Goal: Task Accomplishment & Management: Complete application form

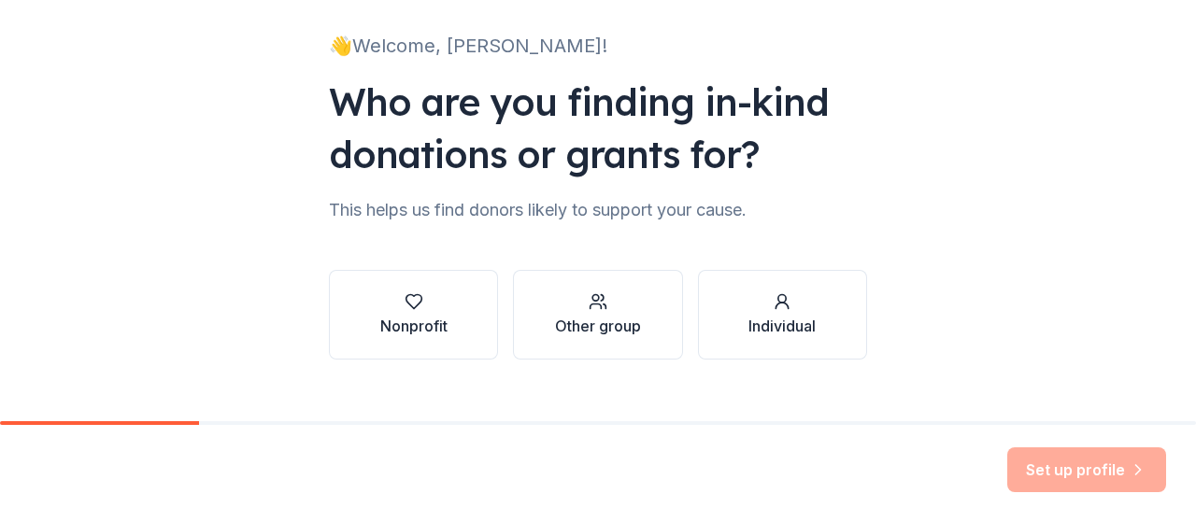
scroll to position [146, 0]
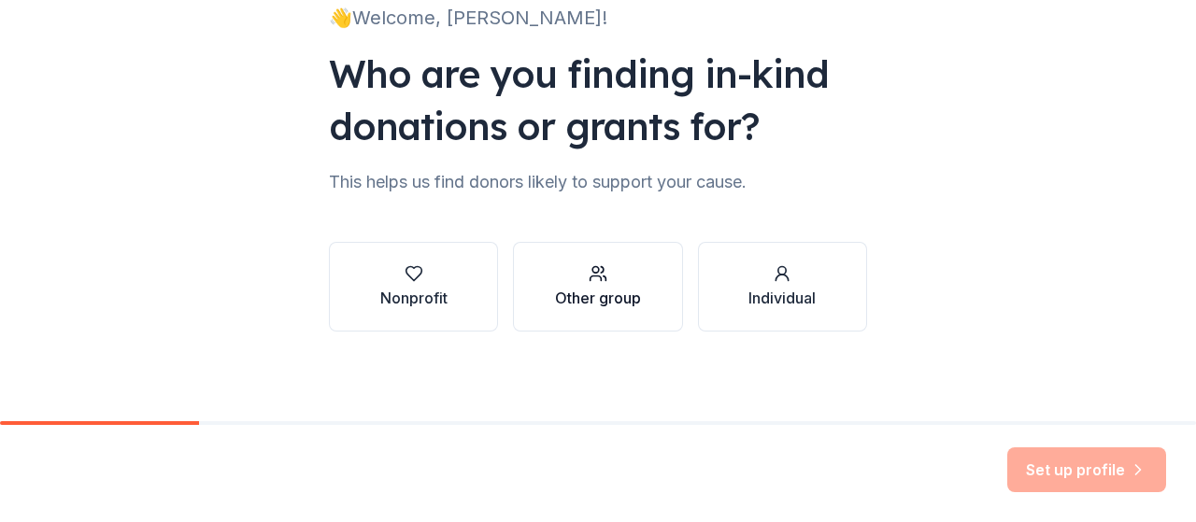
click at [622, 295] on div "Other group" at bounding box center [598, 298] width 86 height 22
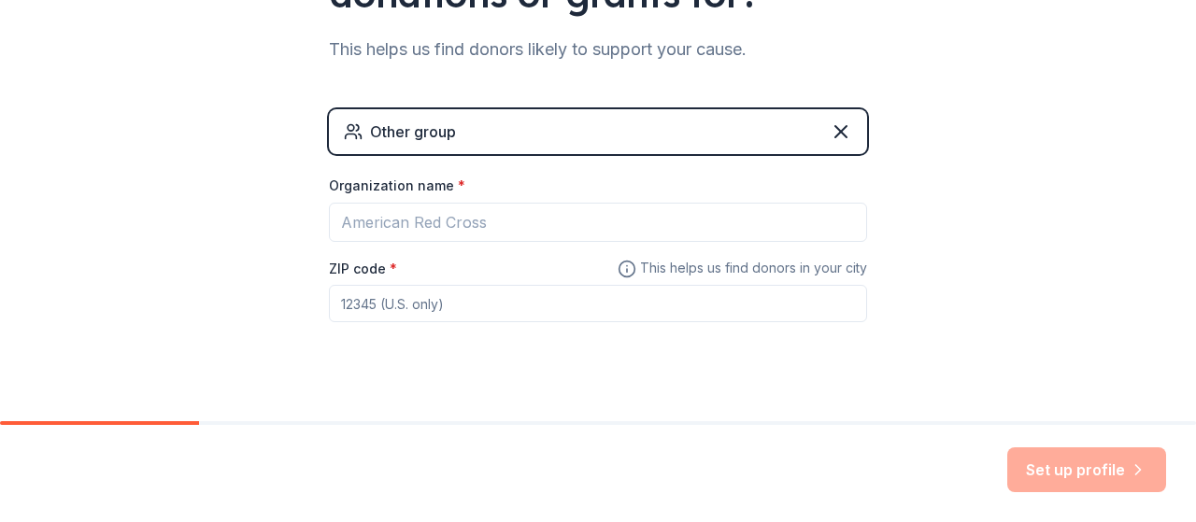
scroll to position [284, 0]
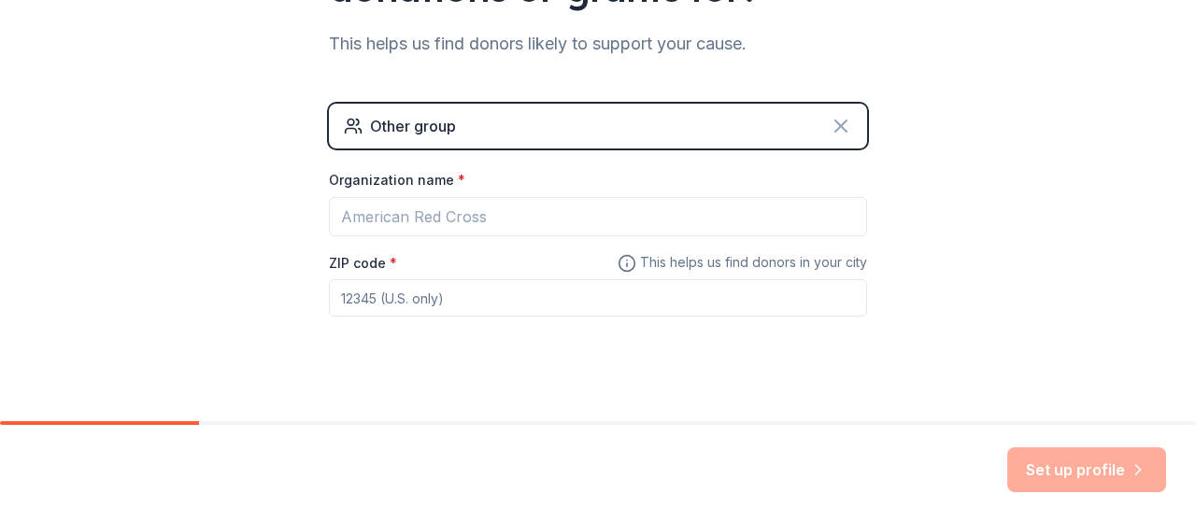
click at [836, 125] on icon at bounding box center [841, 126] width 11 height 11
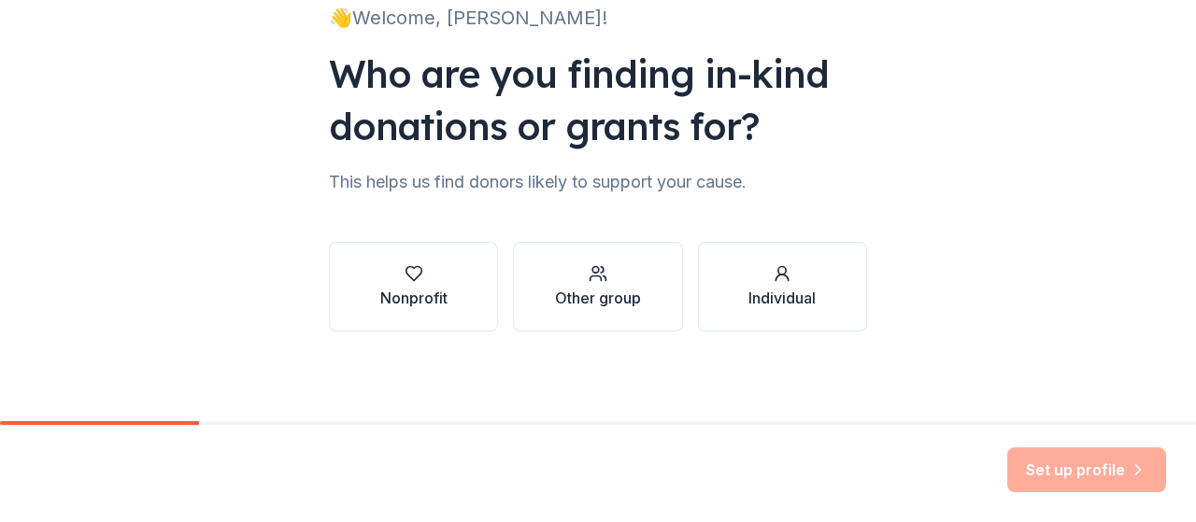
scroll to position [146, 0]
click at [458, 277] on button "Nonprofit" at bounding box center [413, 287] width 169 height 90
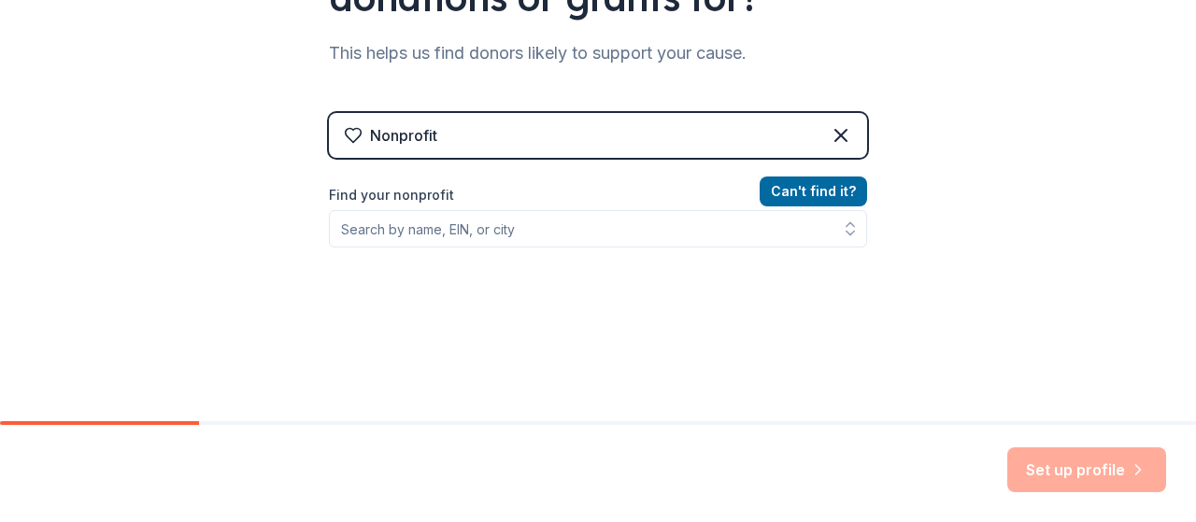
scroll to position [285, 0]
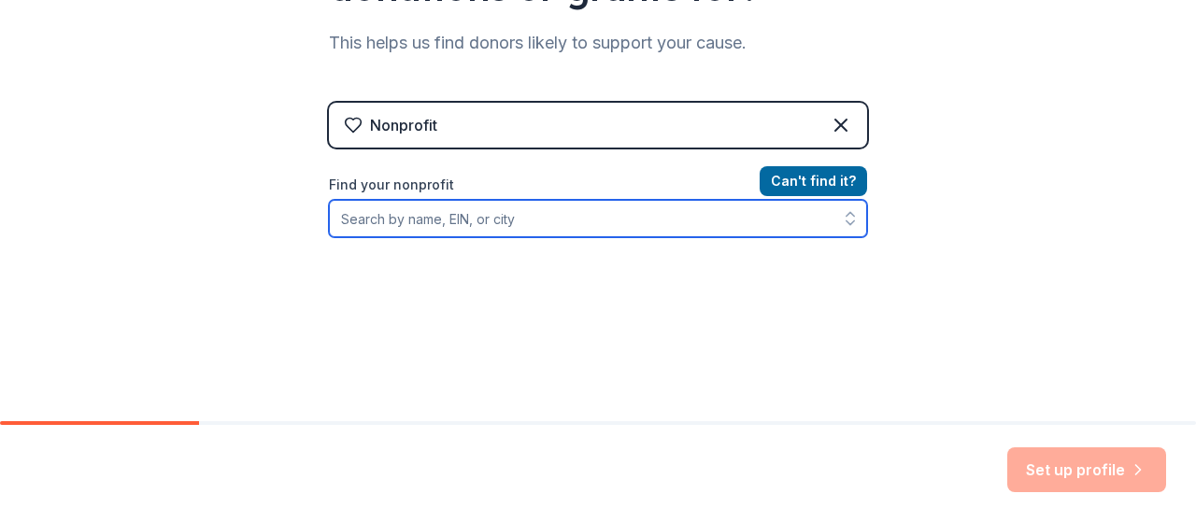
click at [608, 221] on input "Find your nonprofit" at bounding box center [598, 218] width 538 height 37
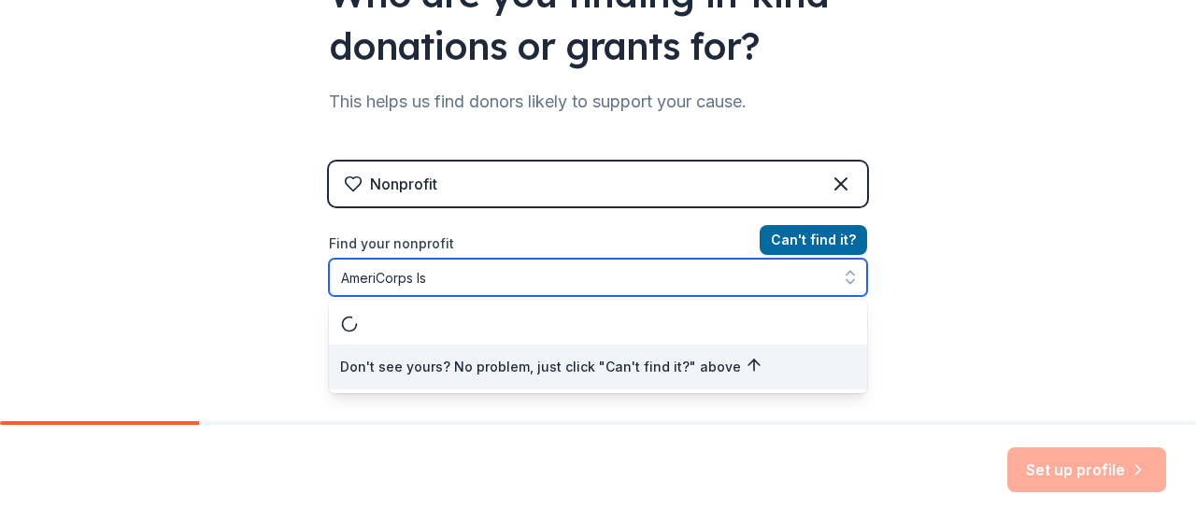
scroll to position [0, 0]
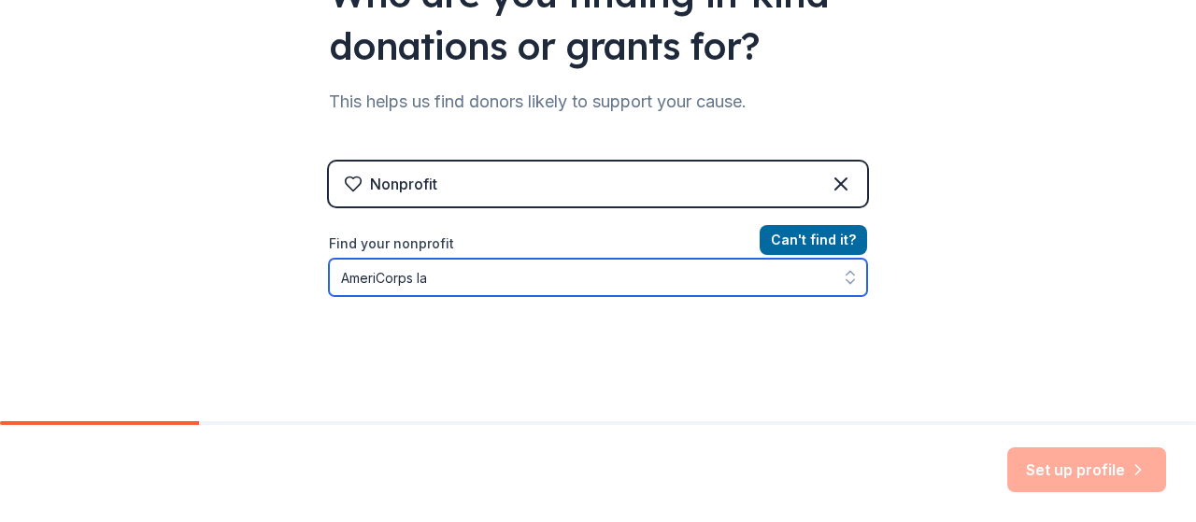
type input "AmeriCorps las"
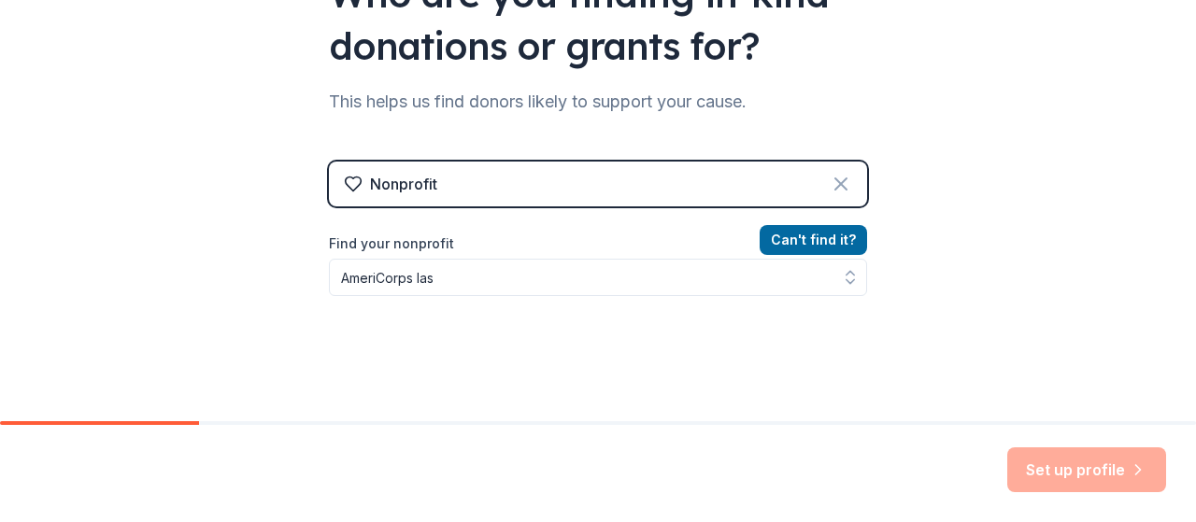
click at [836, 183] on icon at bounding box center [841, 184] width 11 height 11
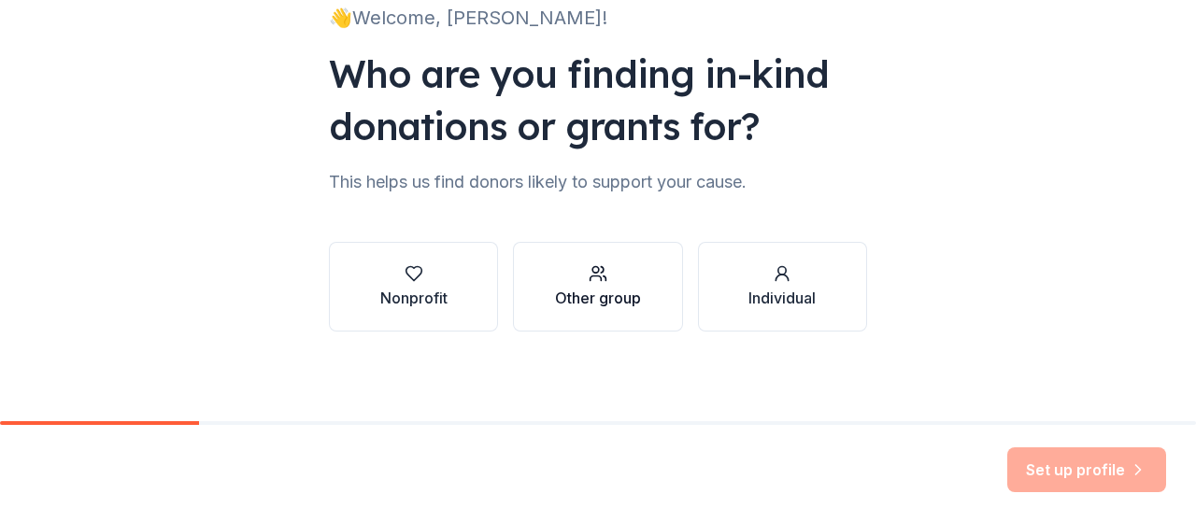
click at [608, 291] on div "Other group" at bounding box center [598, 298] width 86 height 22
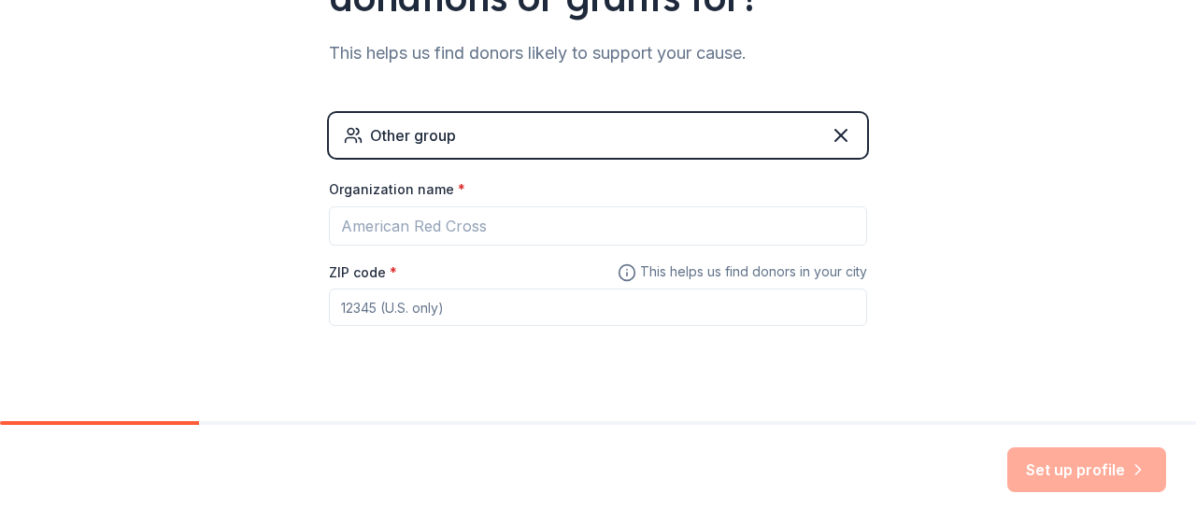
scroll to position [278, 0]
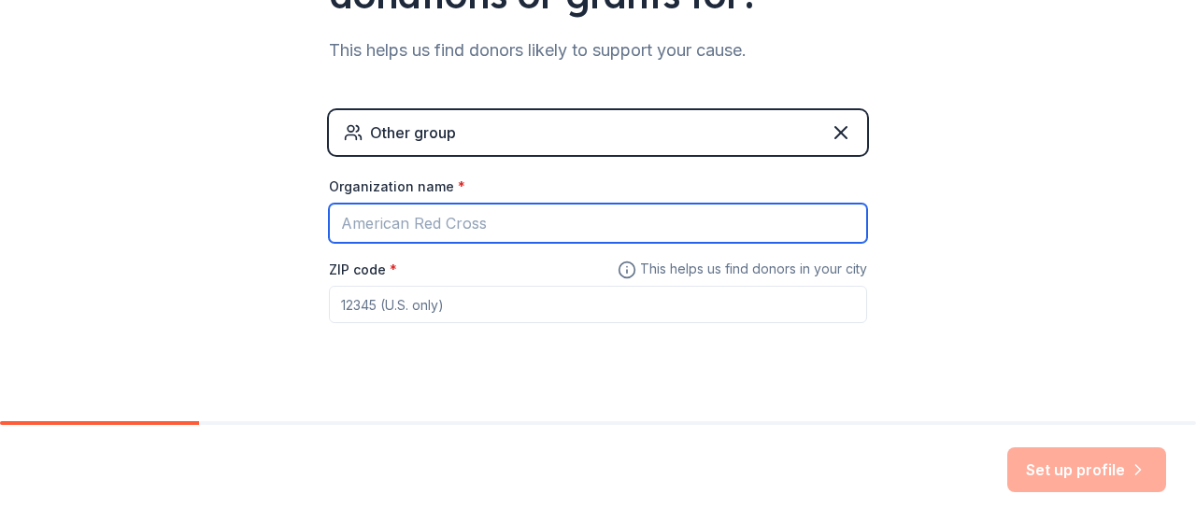
click at [622, 211] on input "Organization name *" at bounding box center [598, 223] width 538 height 39
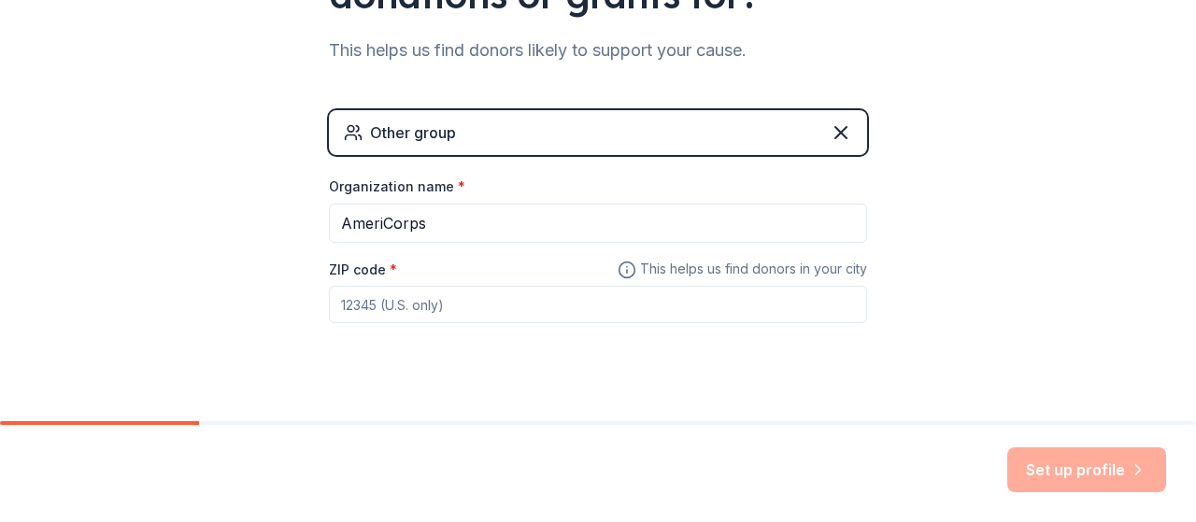
click at [513, 302] on input "ZIP code *" at bounding box center [598, 304] width 538 height 37
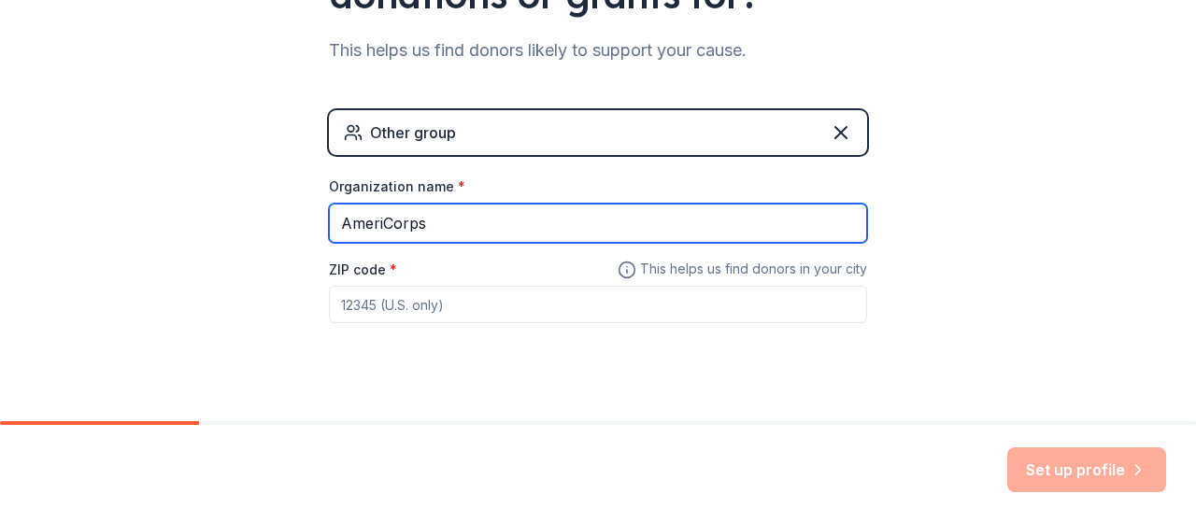
click at [561, 217] on input "AmeriCorps" at bounding box center [598, 223] width 538 height 39
type input "AmeriCorps City of Las Vegas"
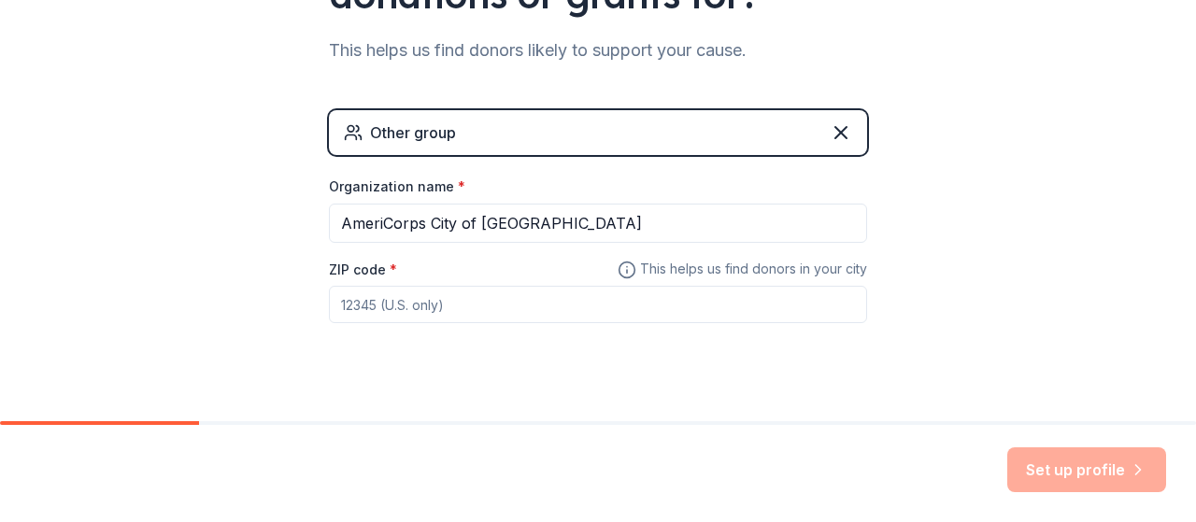
click at [553, 301] on input "ZIP code *" at bounding box center [598, 304] width 538 height 37
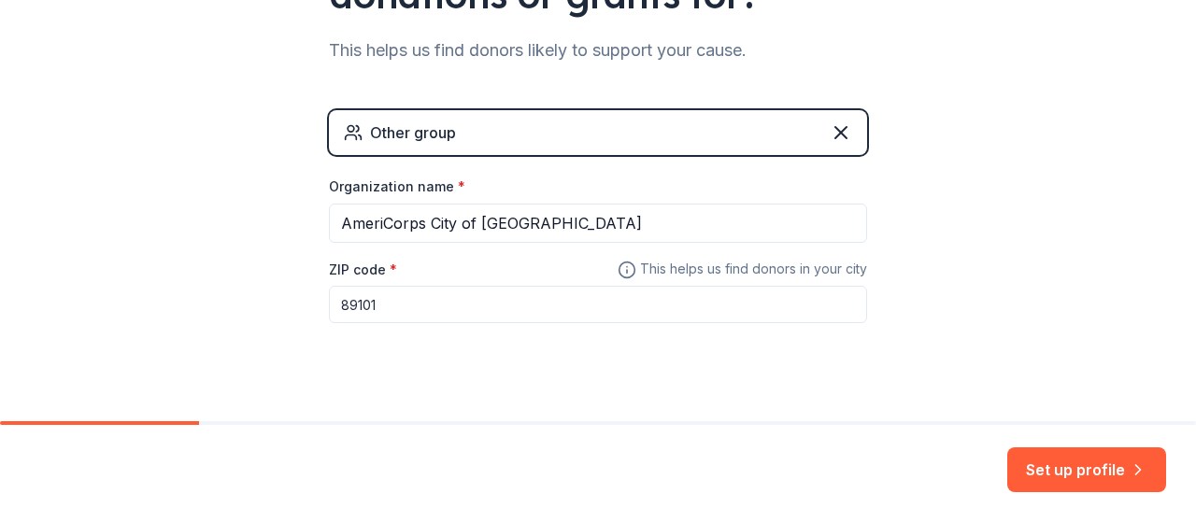
scroll to position [305, 0]
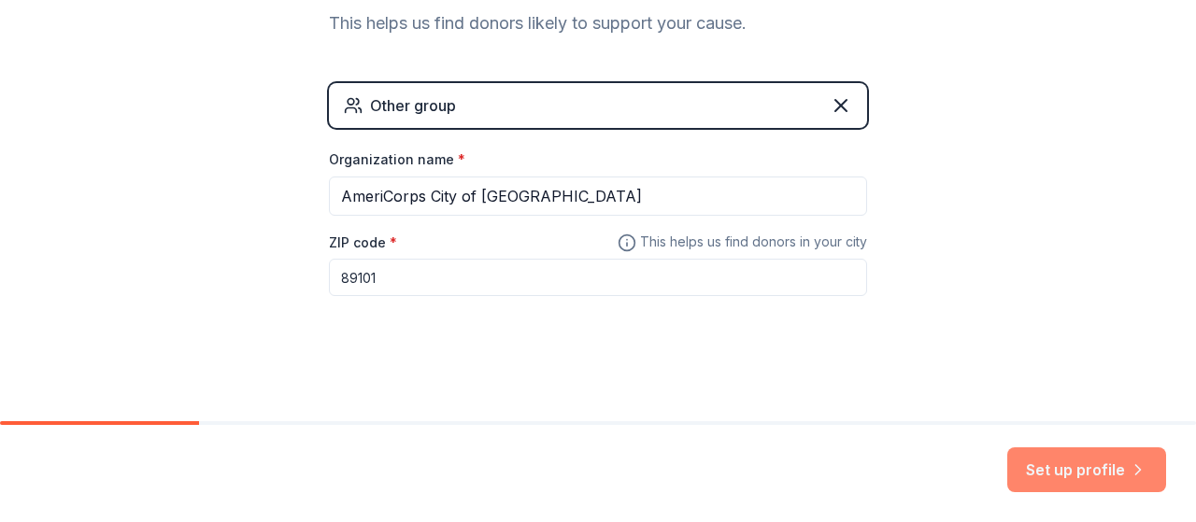
type input "89101"
click at [1086, 462] on button "Set up profile" at bounding box center [1087, 470] width 159 height 45
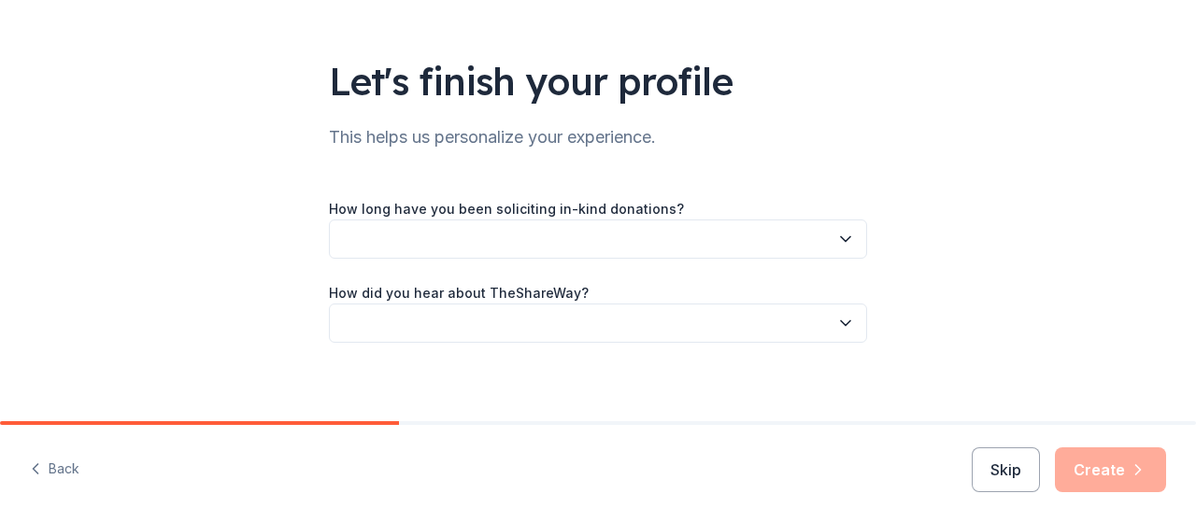
scroll to position [105, 0]
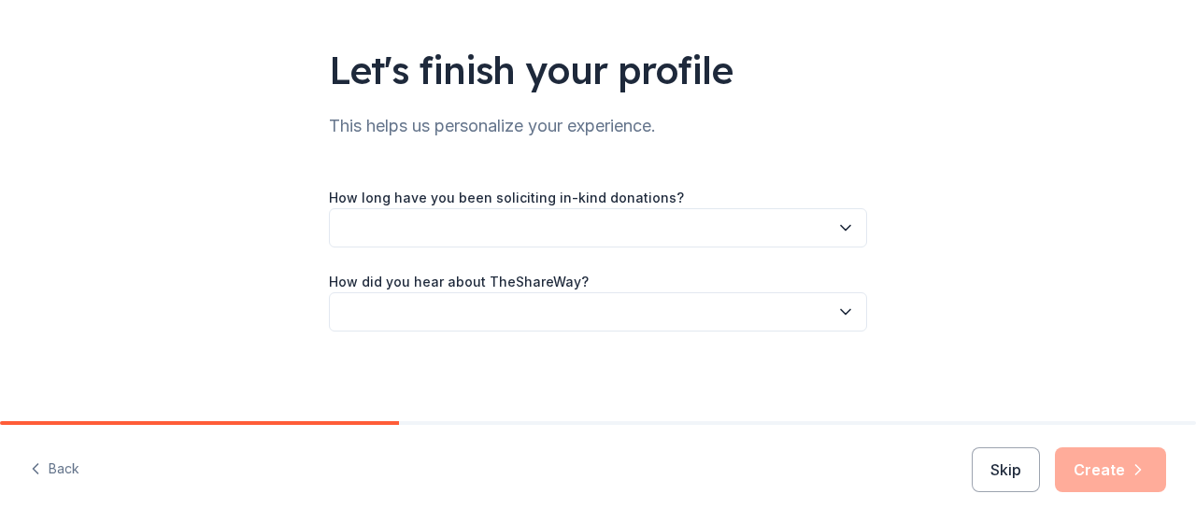
click at [794, 224] on button "button" at bounding box center [598, 227] width 538 height 39
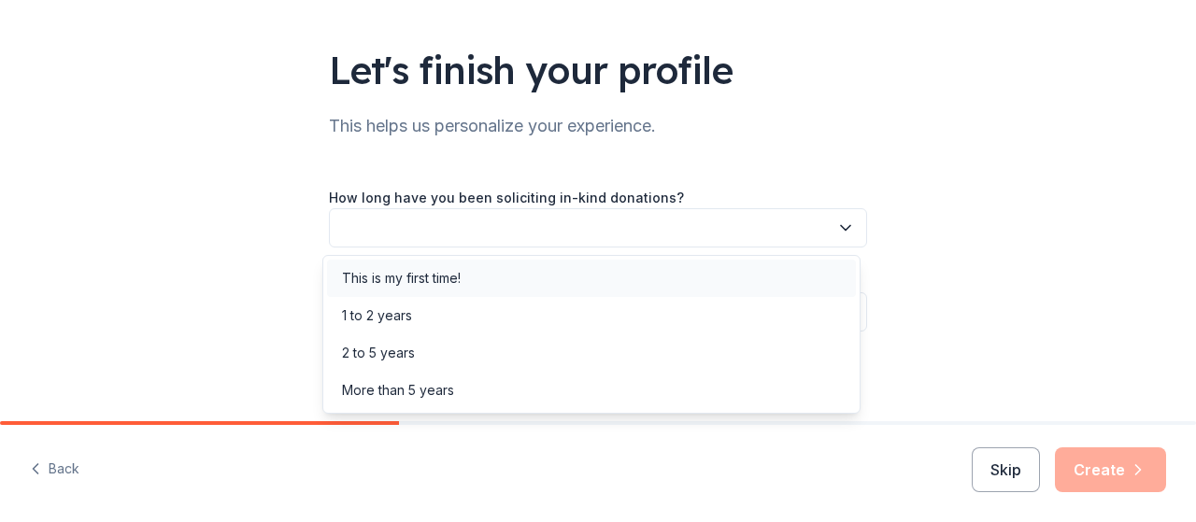
click at [792, 271] on div "This is my first time!" at bounding box center [591, 278] width 529 height 37
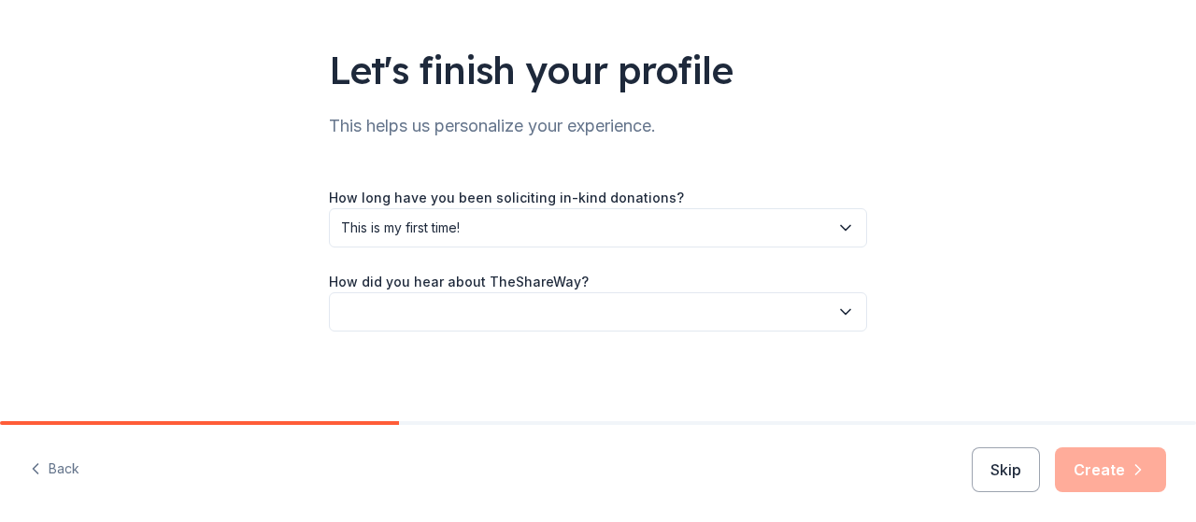
click at [817, 310] on button "button" at bounding box center [598, 312] width 538 height 39
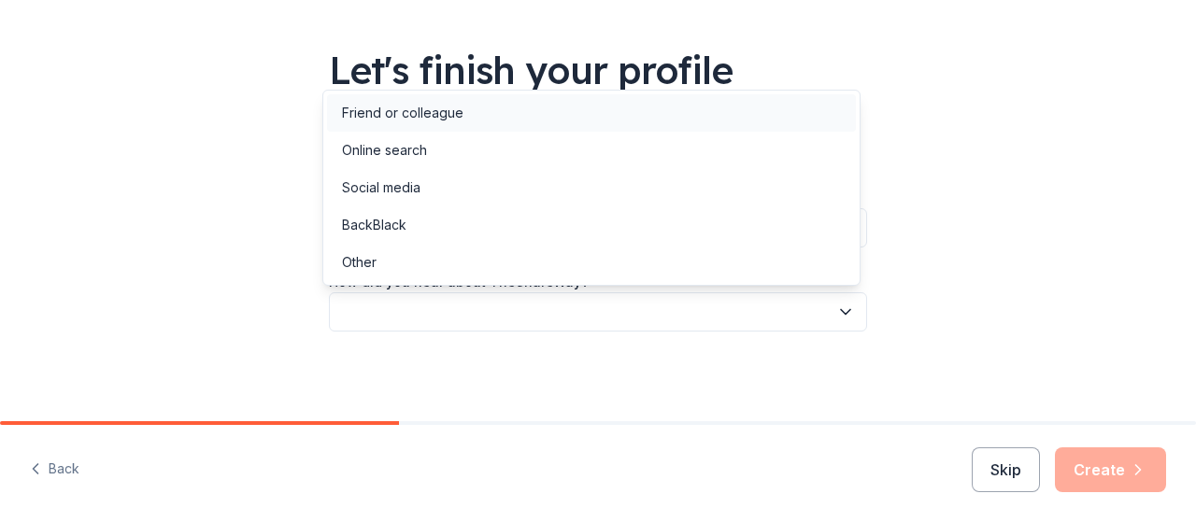
click at [773, 123] on div "Friend or colleague" at bounding box center [591, 112] width 529 height 37
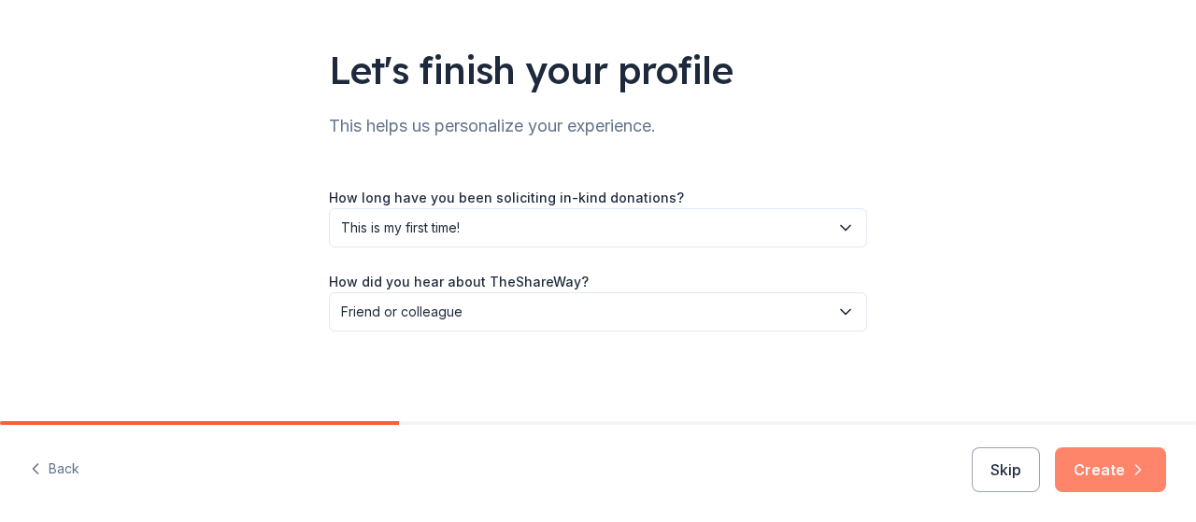
click at [1112, 469] on button "Create" at bounding box center [1110, 470] width 111 height 45
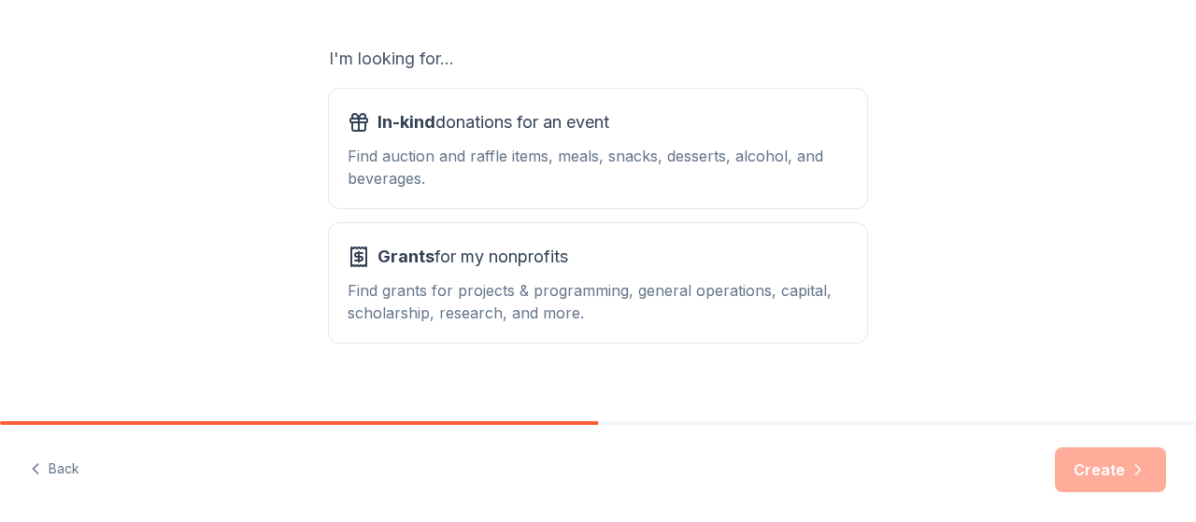
scroll to position [325, 0]
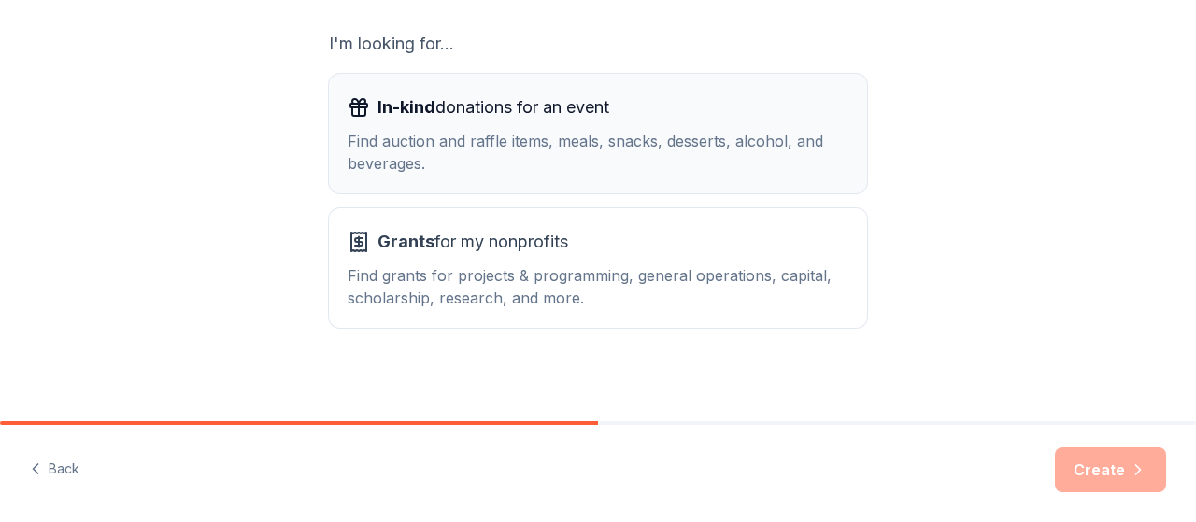
click at [348, 161] on div "Find auction and raffle items, meals, snacks, desserts, alcohol, and beverages." at bounding box center [598, 152] width 501 height 45
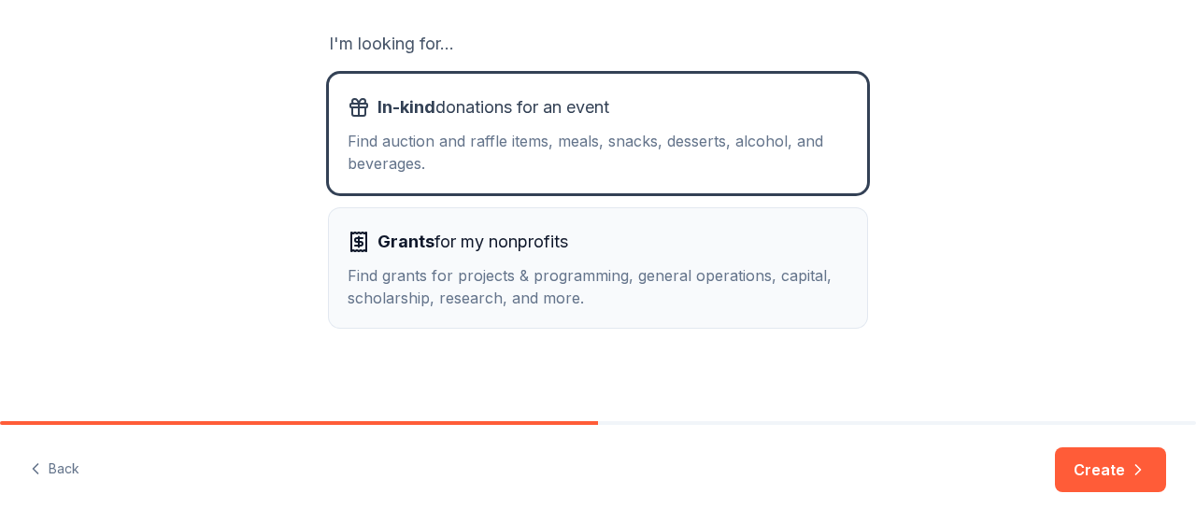
click at [362, 260] on div "Grants for my nonprofits Find grants for projects & programming, general operat…" at bounding box center [598, 268] width 501 height 82
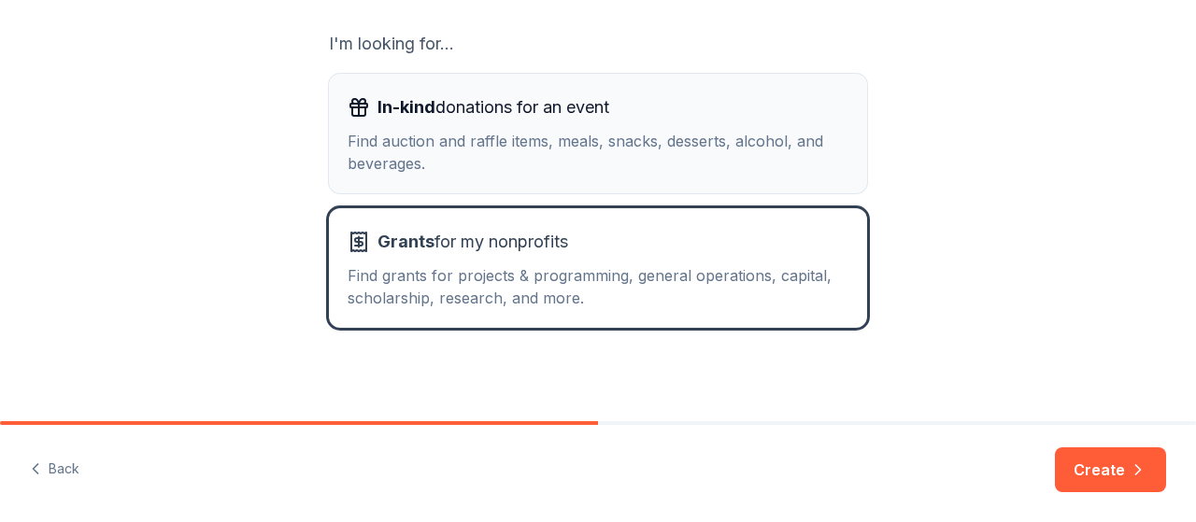
click at [333, 163] on button "In-kind donations for an event Find auction and raffle items, meals, snacks, de…" at bounding box center [598, 134] width 538 height 120
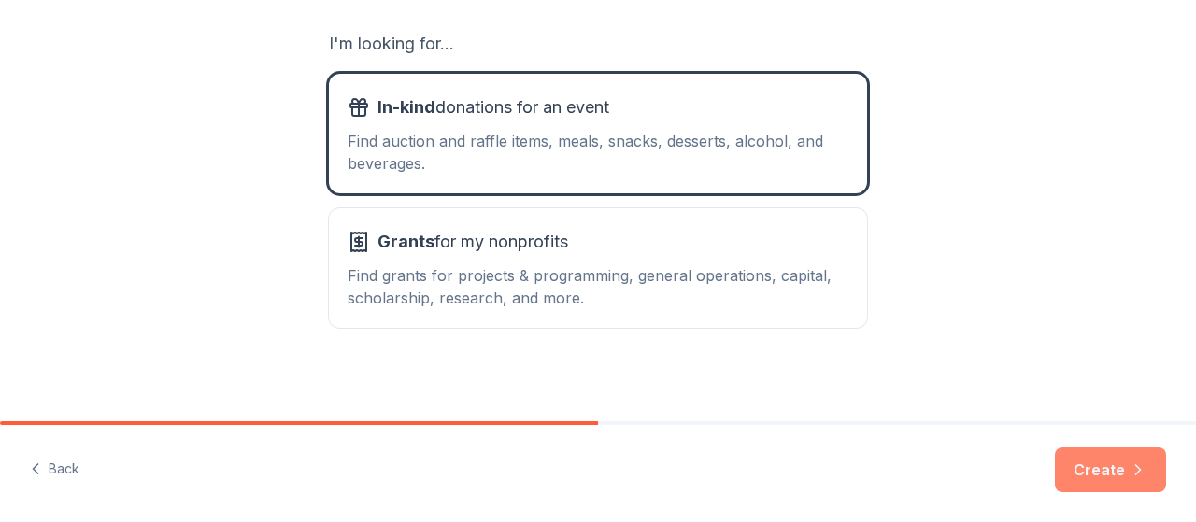
click at [1120, 464] on button "Create" at bounding box center [1110, 470] width 111 height 45
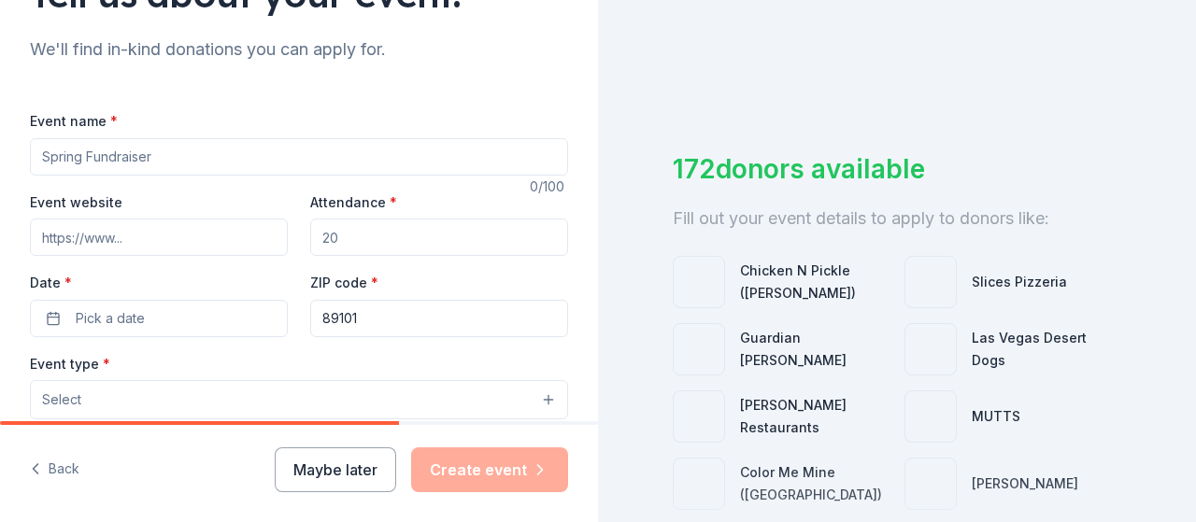
scroll to position [179, 0]
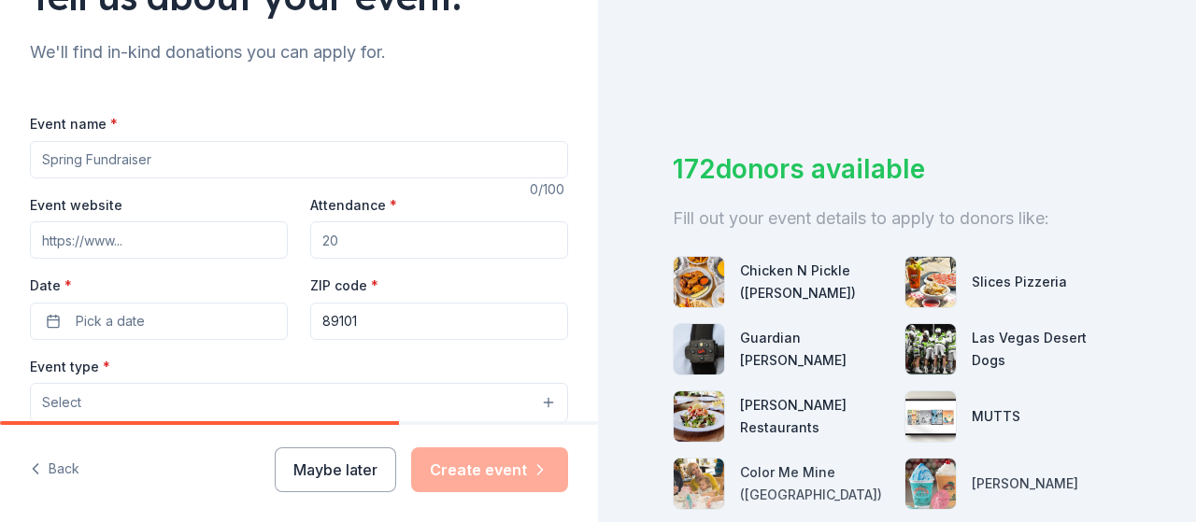
click at [345, 157] on input "Event name *" at bounding box center [299, 159] width 538 height 37
type input "Literacy Tutoring Incentive Program"
click at [363, 241] on input "Attendance *" at bounding box center [439, 240] width 258 height 37
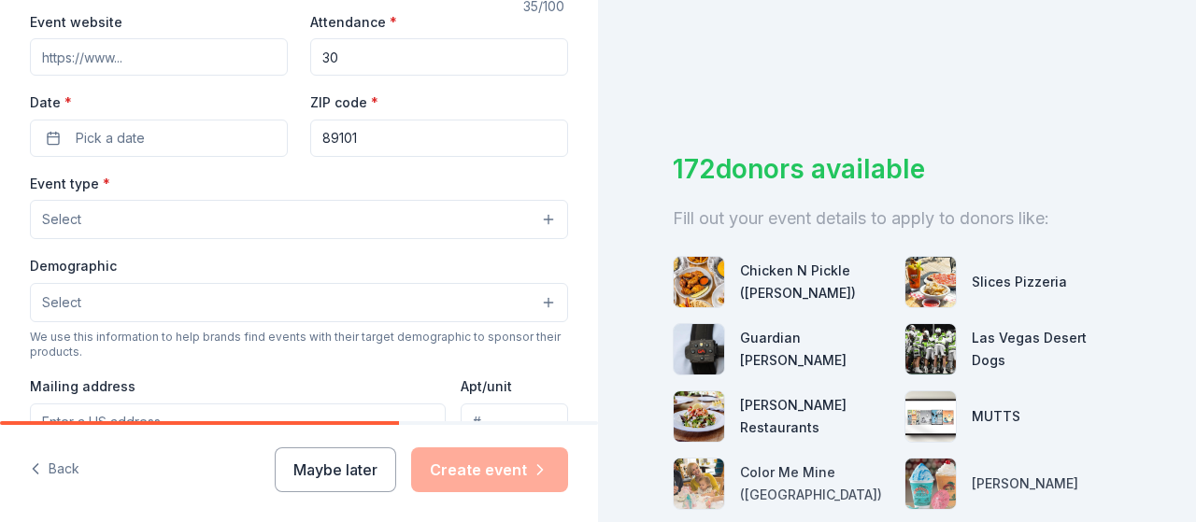
scroll to position [366, 0]
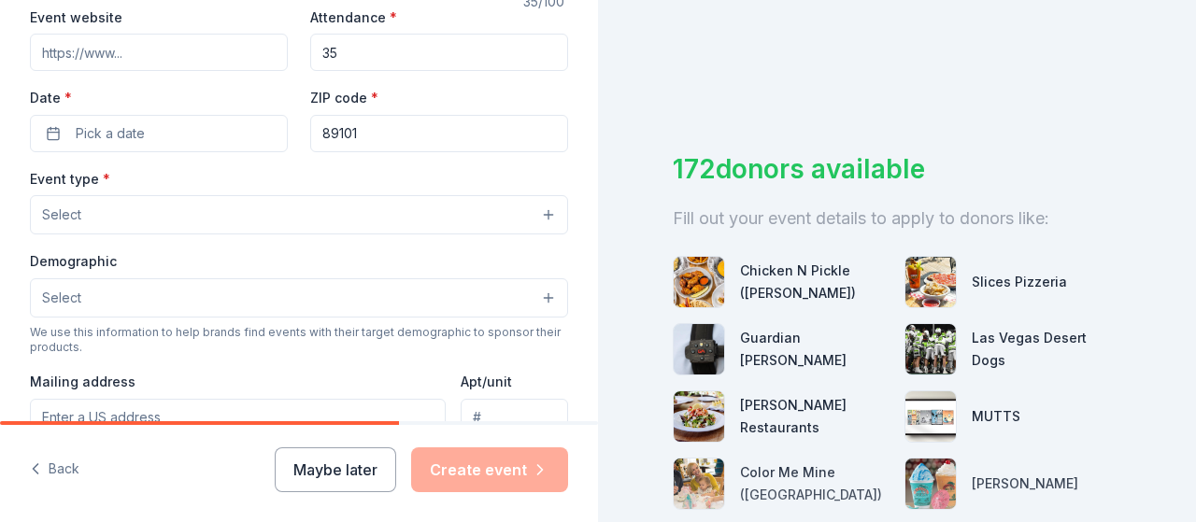
type input "35"
click at [69, 133] on button "Pick a date" at bounding box center [159, 133] width 258 height 37
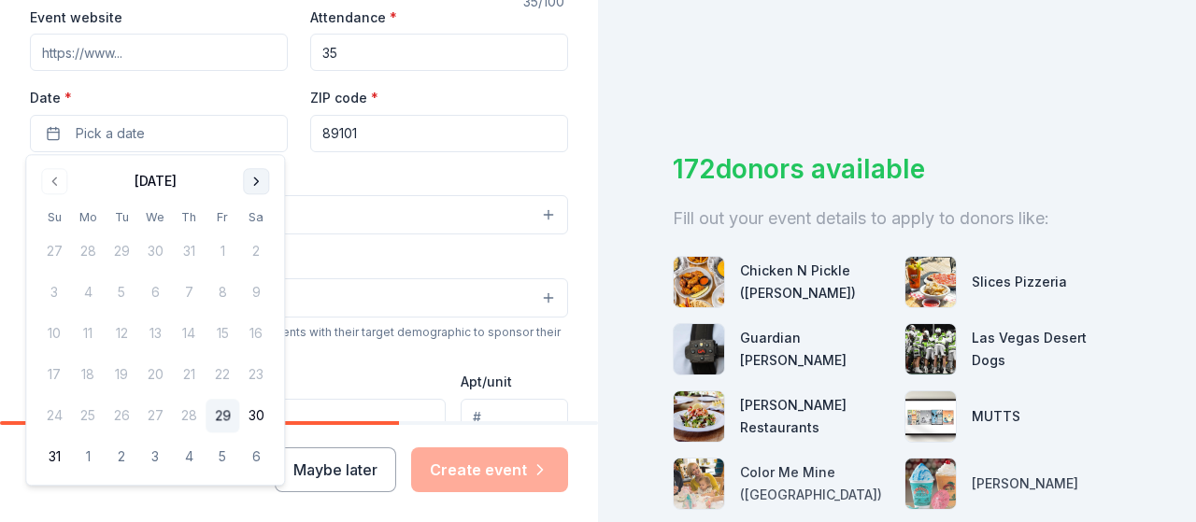
click at [255, 182] on button "Go to next month" at bounding box center [256, 181] width 26 height 26
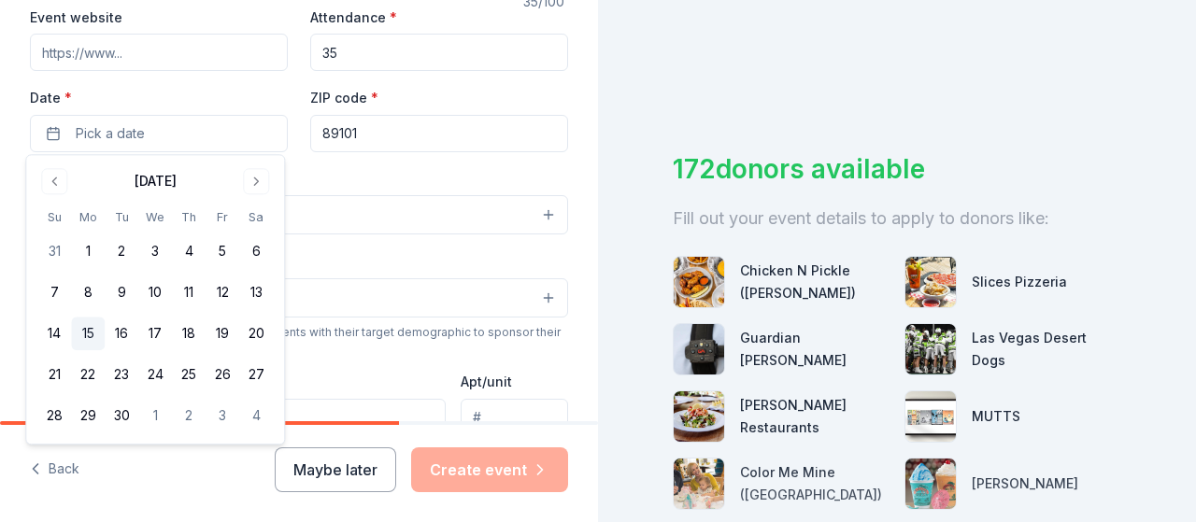
click at [88, 333] on button "15" at bounding box center [88, 335] width 34 height 34
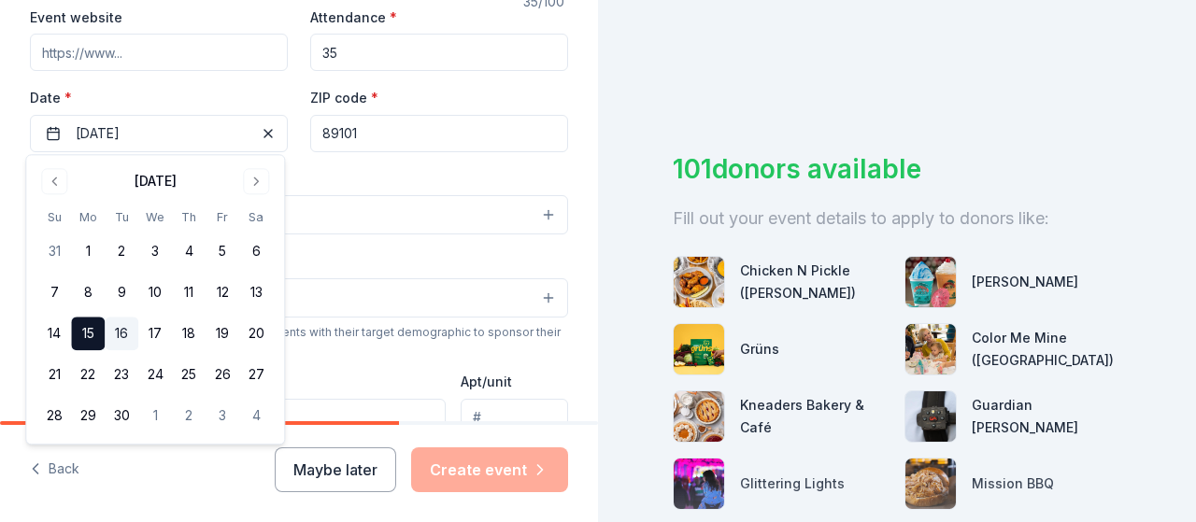
click at [125, 336] on button "16" at bounding box center [122, 335] width 34 height 34
click at [241, 90] on label "Date *" at bounding box center [159, 98] width 258 height 19
click at [241, 115] on button "09/16/2025" at bounding box center [159, 133] width 258 height 37
click at [122, 333] on button "16" at bounding box center [122, 335] width 34 height 34
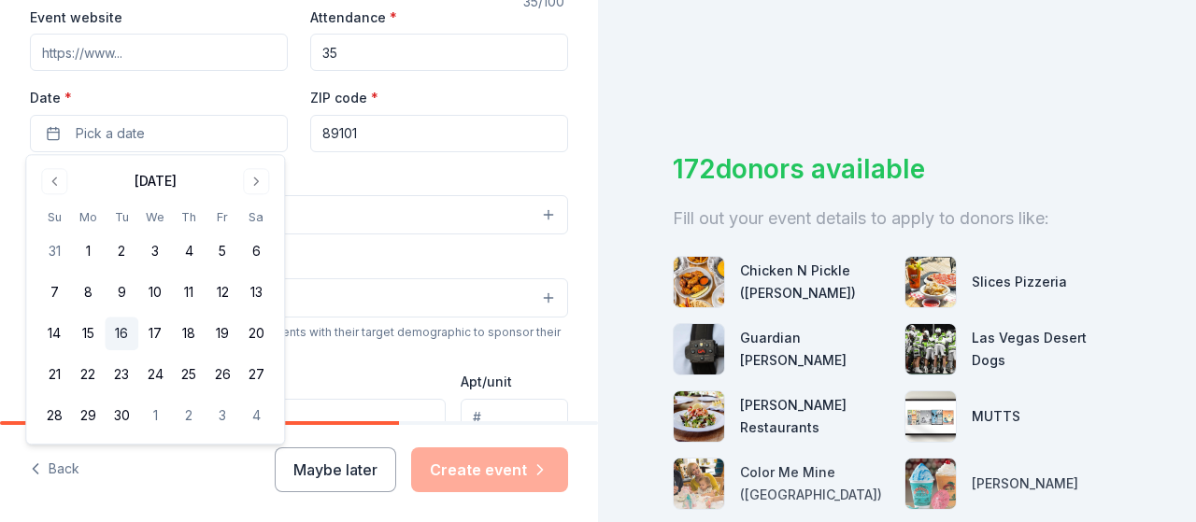
click at [118, 331] on button "16" at bounding box center [122, 335] width 34 height 34
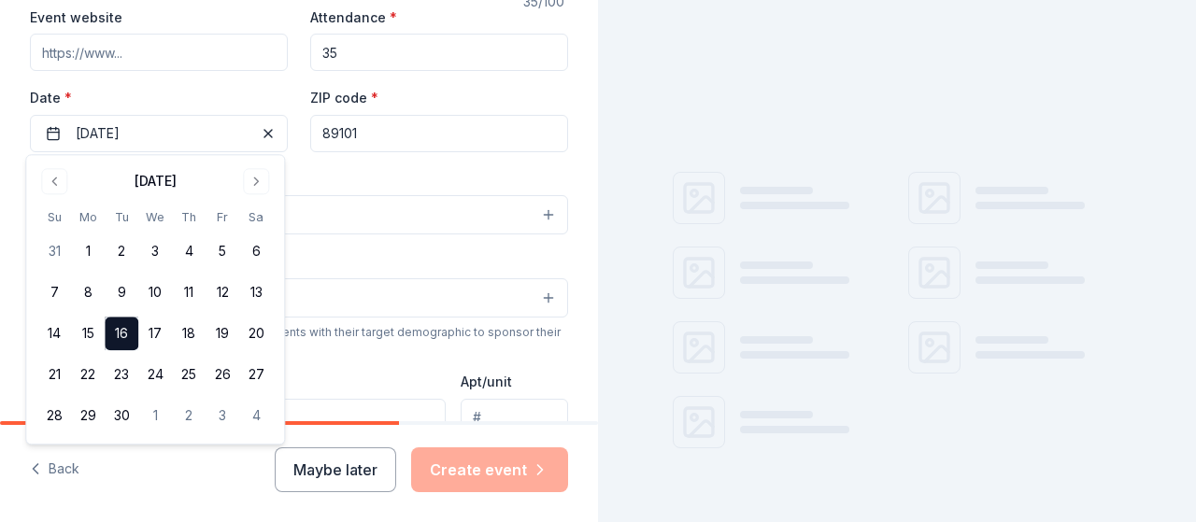
click at [374, 217] on button "Select" at bounding box center [299, 214] width 538 height 39
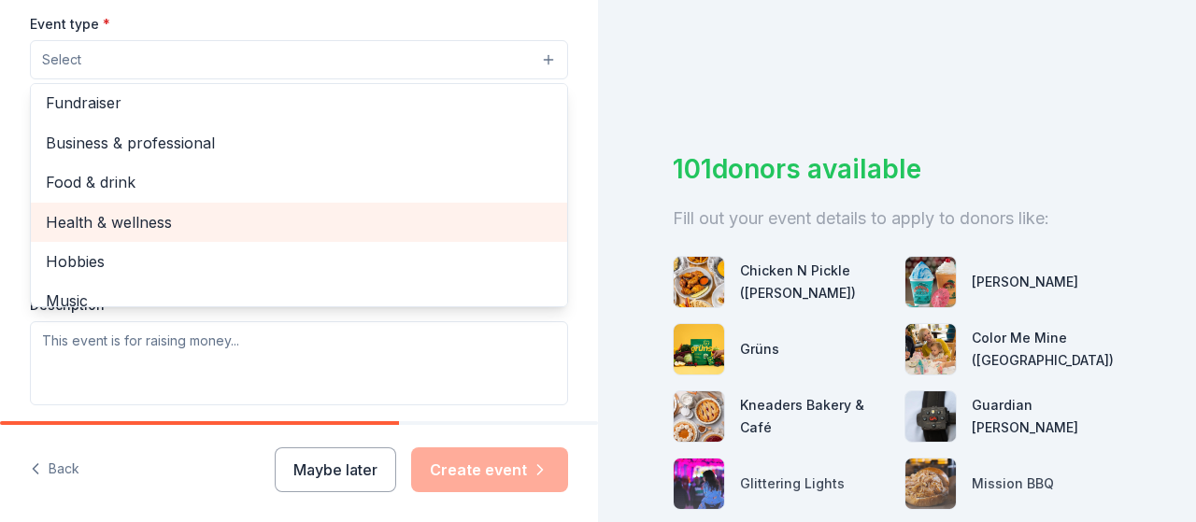
scroll to position [0, 0]
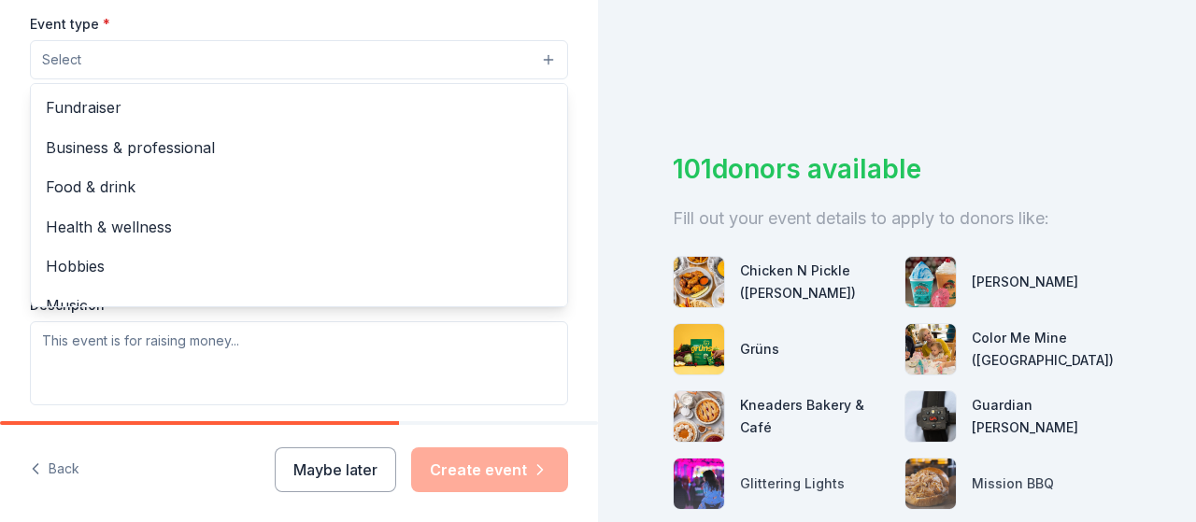
click at [214, 91] on div "Fundraiser" at bounding box center [299, 107] width 536 height 39
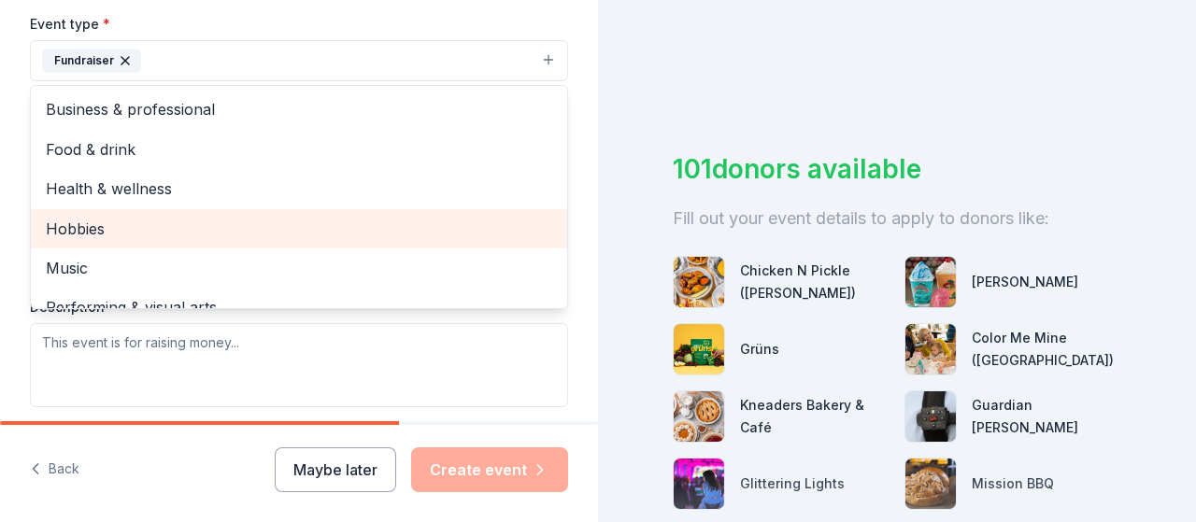
scroll to position [22, 0]
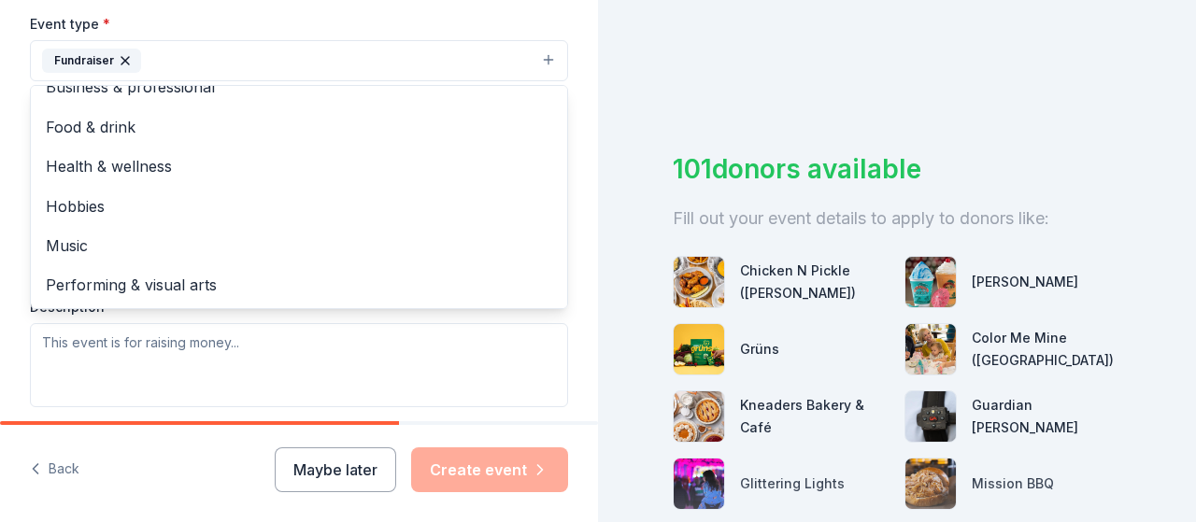
click at [220, 161] on span "Health & wellness" at bounding box center [299, 166] width 507 height 24
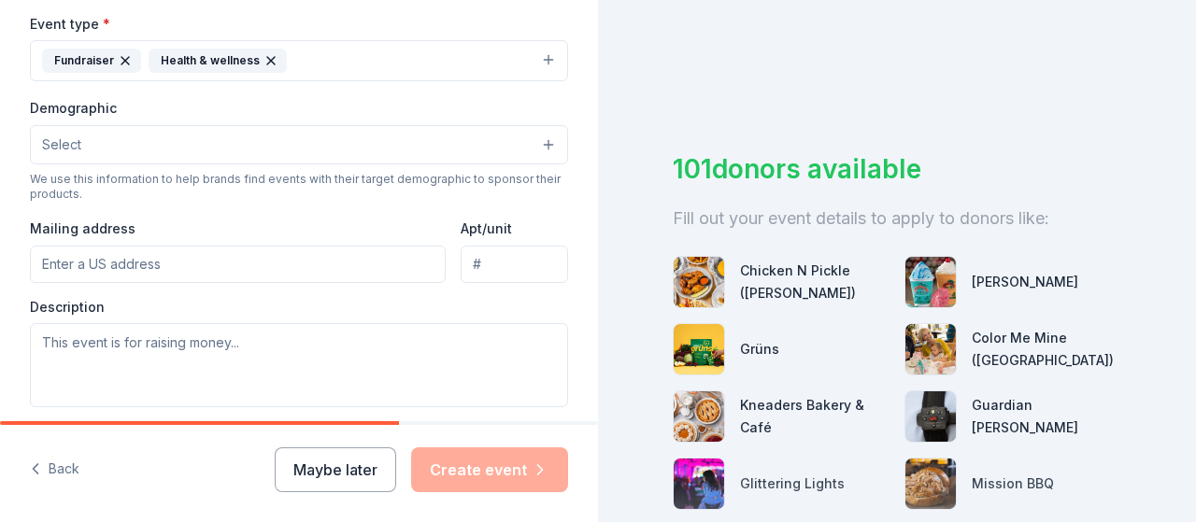
click at [393, 126] on button "Select" at bounding box center [299, 144] width 538 height 39
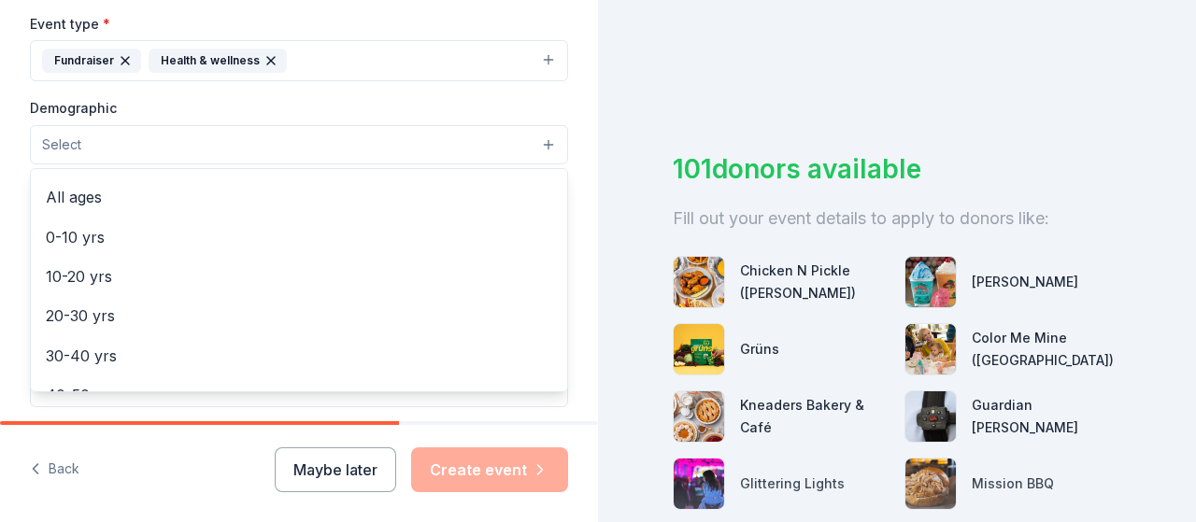
scroll to position [131, 0]
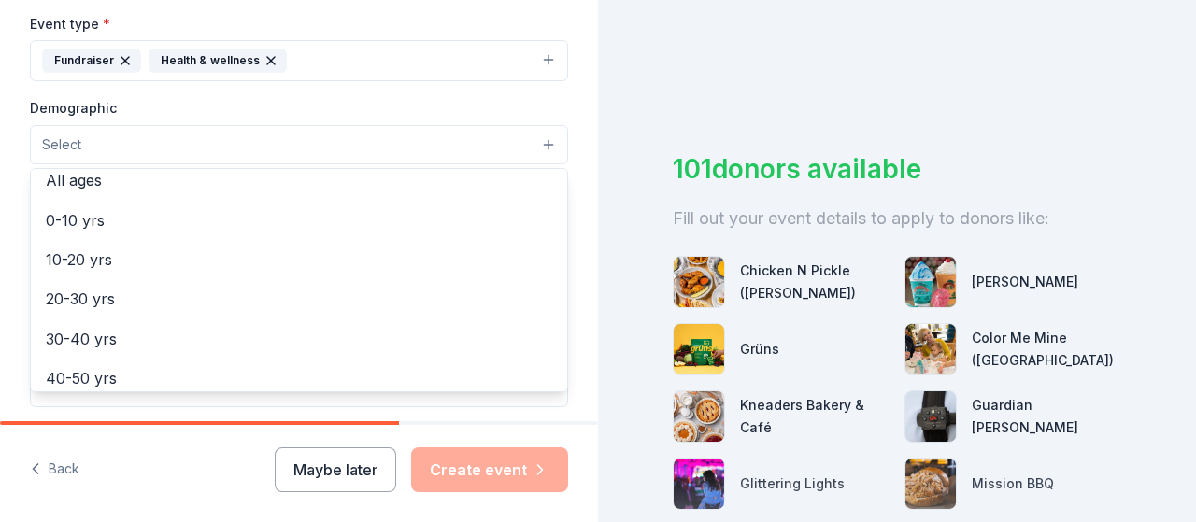
click at [365, 189] on div "All ages" at bounding box center [299, 180] width 536 height 39
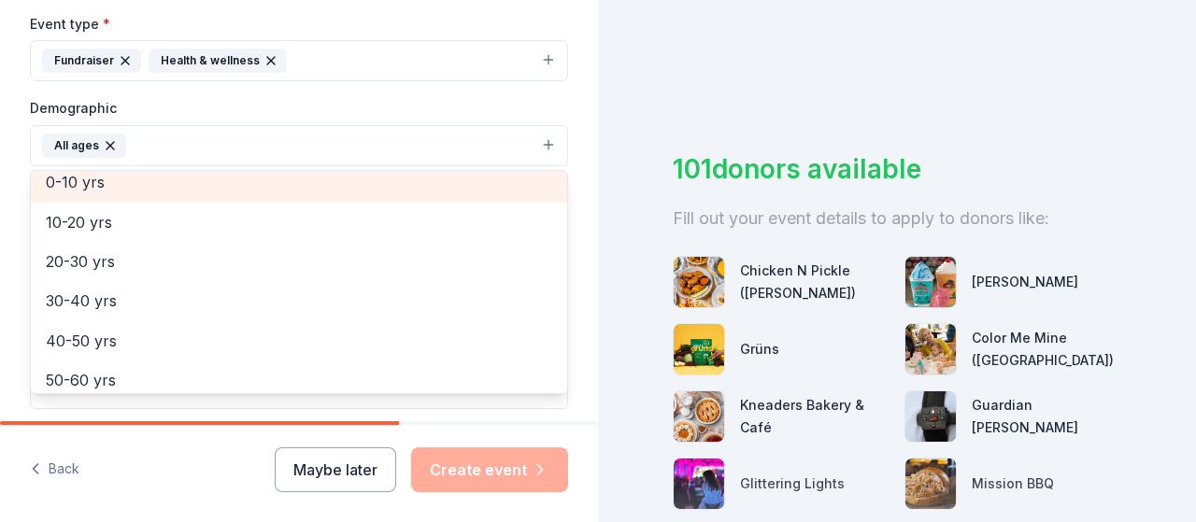
scroll to position [122, 0]
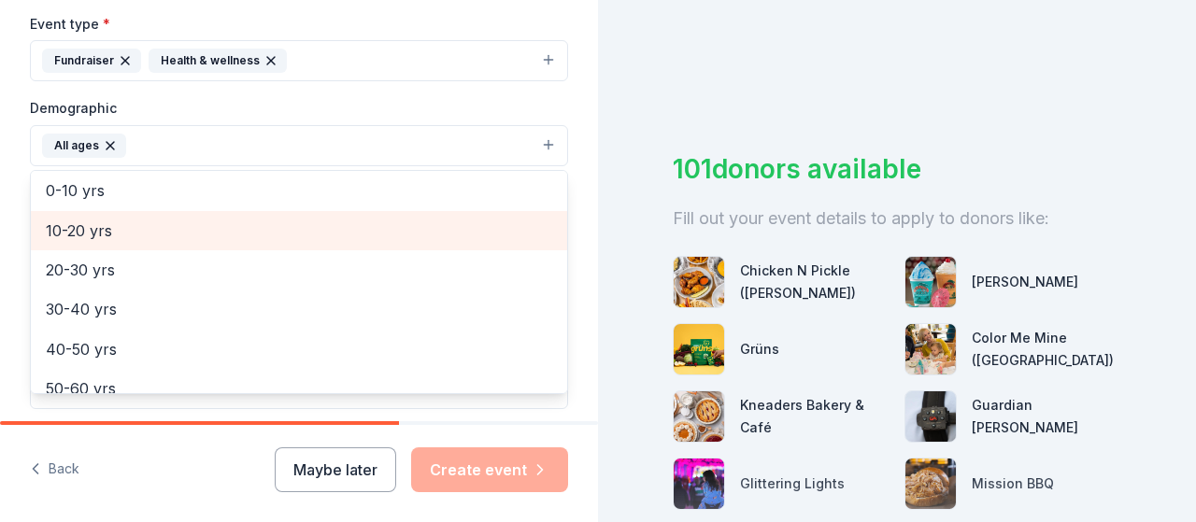
click at [373, 225] on span "10-20 yrs" at bounding box center [299, 231] width 507 height 24
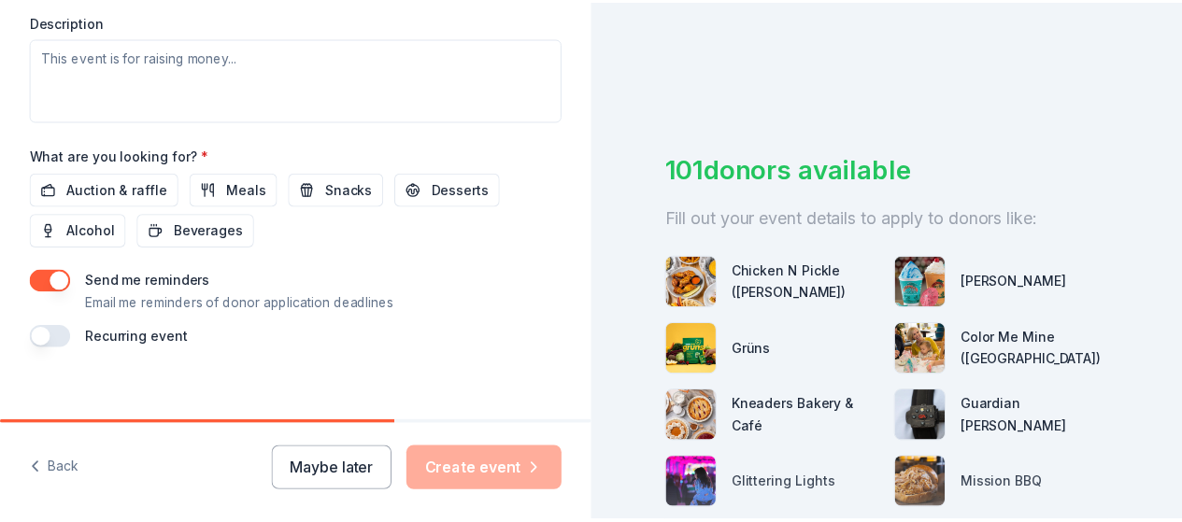
scroll to position [821, 0]
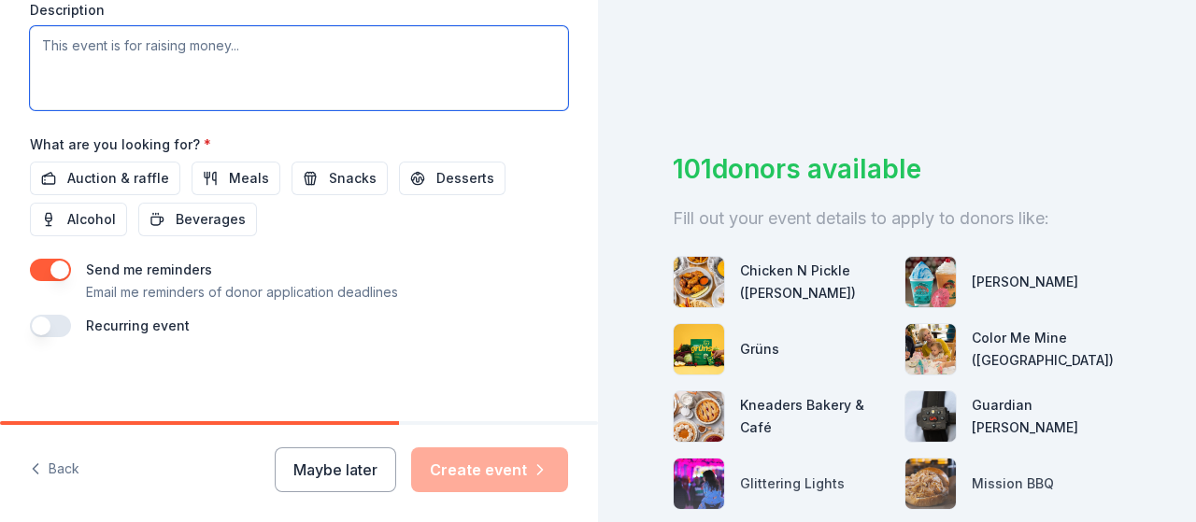
click at [272, 89] on textarea at bounding box center [299, 68] width 538 height 84
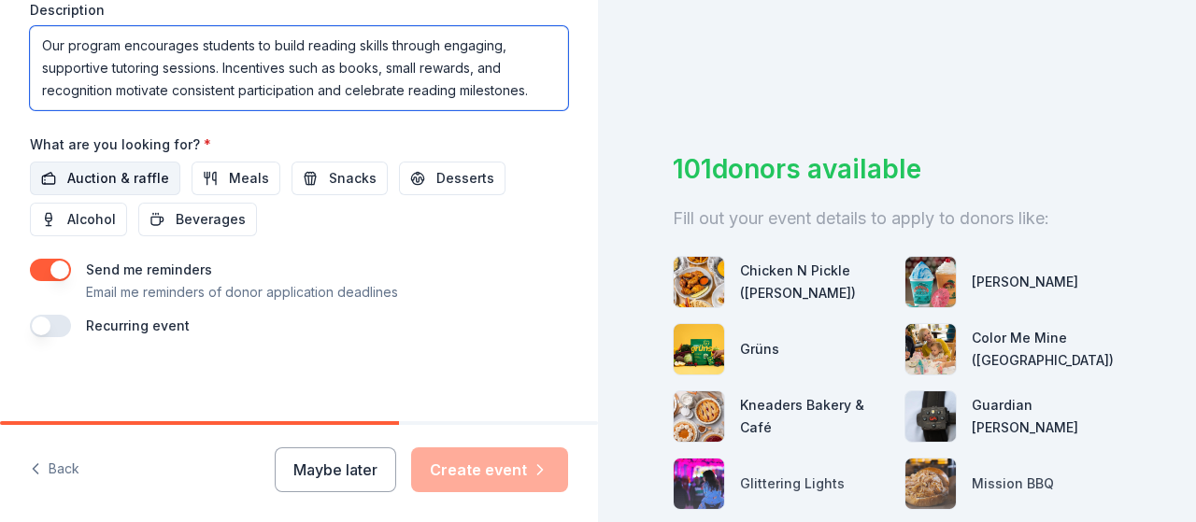
type textarea "Our program encourages students to build reading skills through engaging, suppo…"
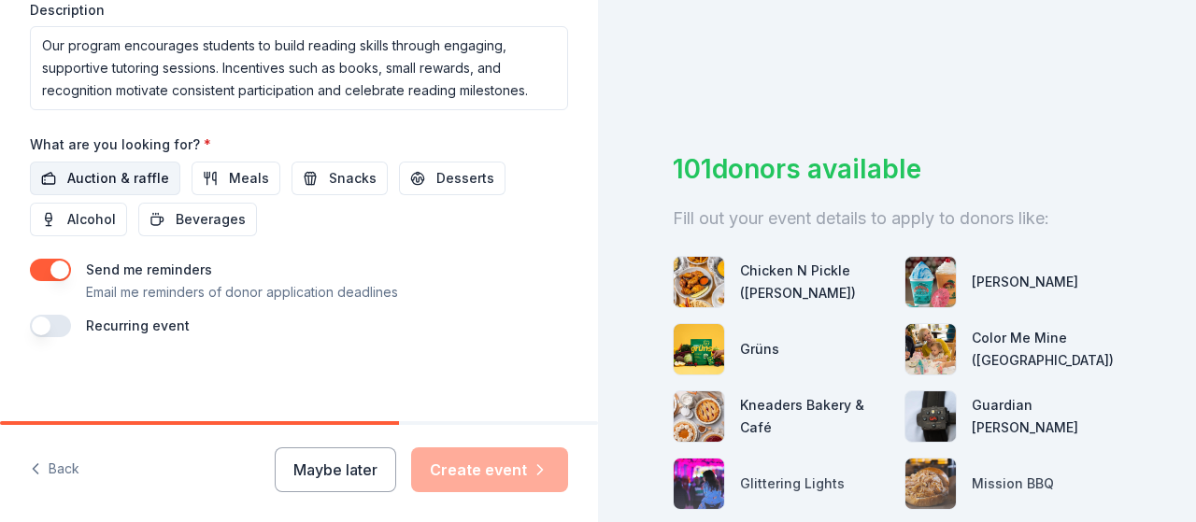
click at [125, 167] on span "Auction & raffle" at bounding box center [118, 178] width 102 height 22
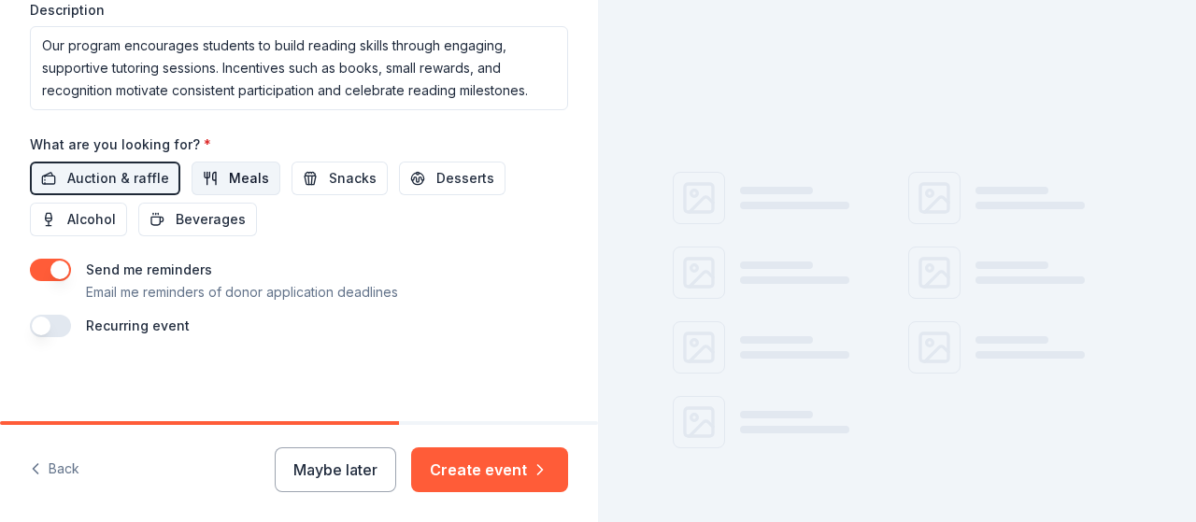
click at [239, 167] on span "Meals" at bounding box center [249, 178] width 40 height 22
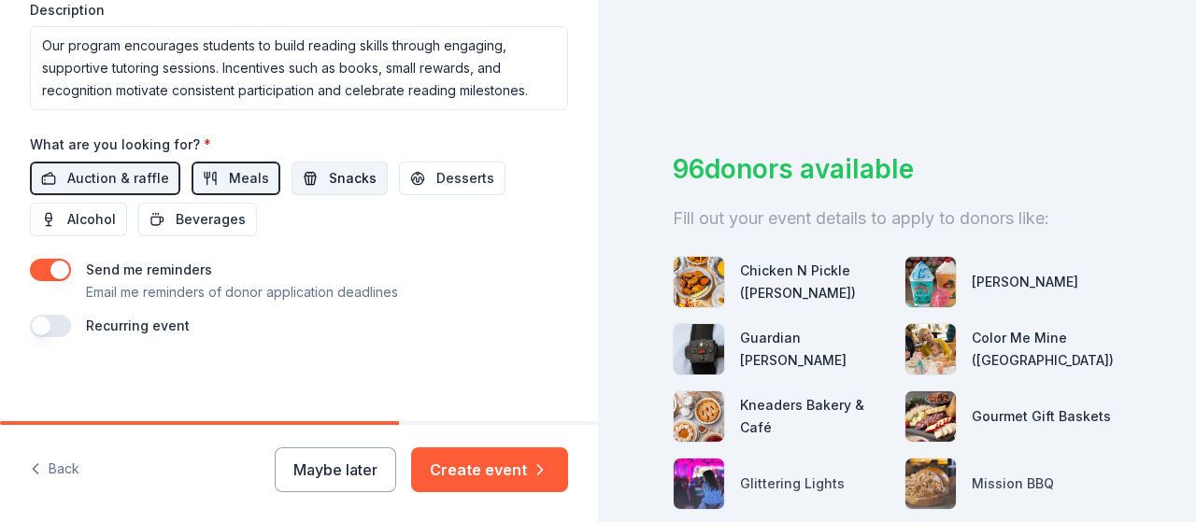
click at [357, 167] on span "Snacks" at bounding box center [353, 178] width 48 height 22
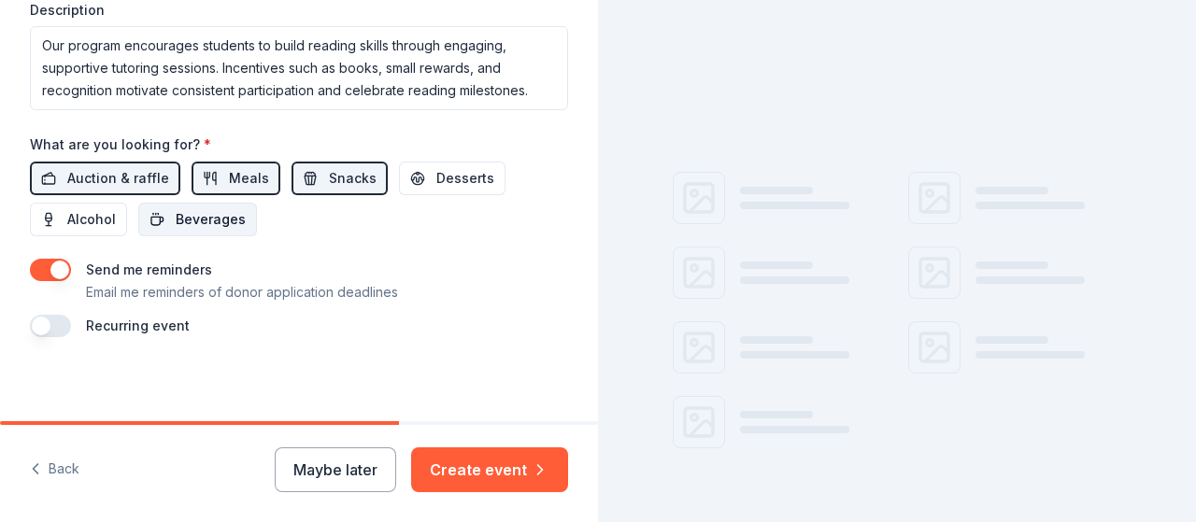
click at [200, 221] on span "Beverages" at bounding box center [211, 219] width 70 height 22
click at [443, 167] on span "Desserts" at bounding box center [465, 178] width 58 height 22
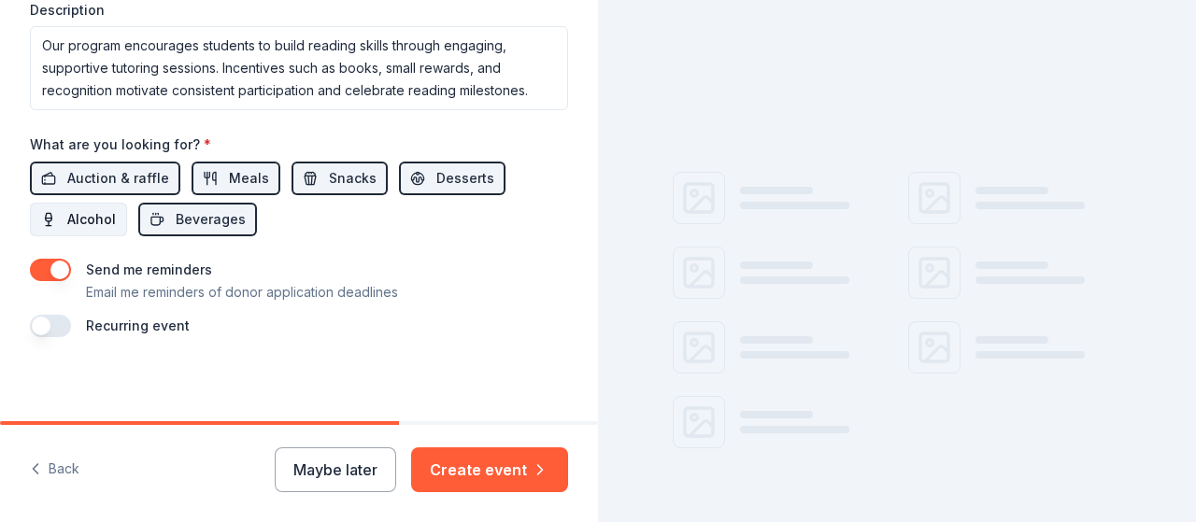
click at [106, 203] on button "Alcohol" at bounding box center [78, 220] width 97 height 34
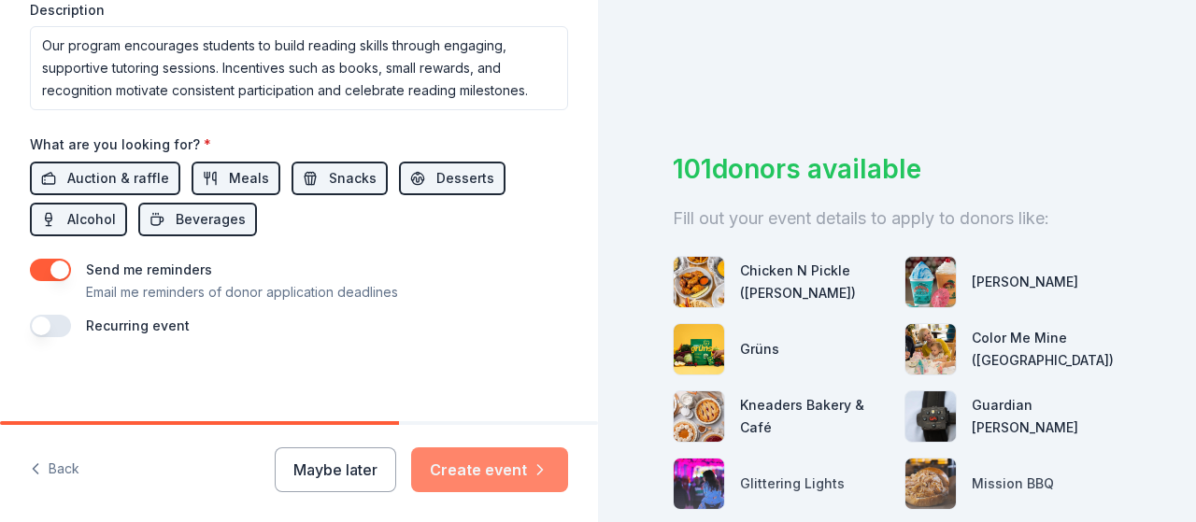
click at [490, 469] on button "Create event" at bounding box center [489, 470] width 157 height 45
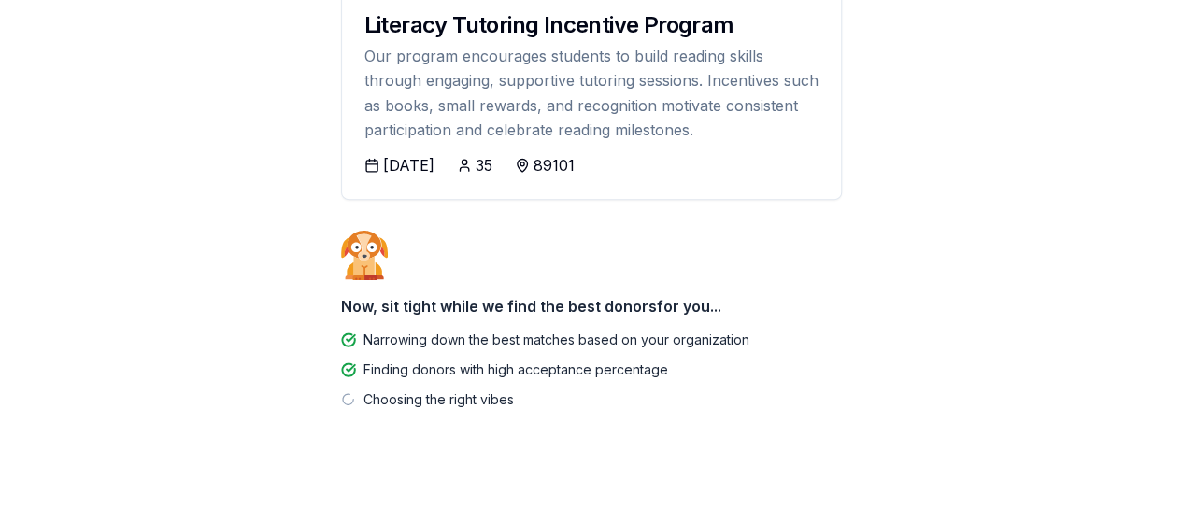
scroll to position [319, 0]
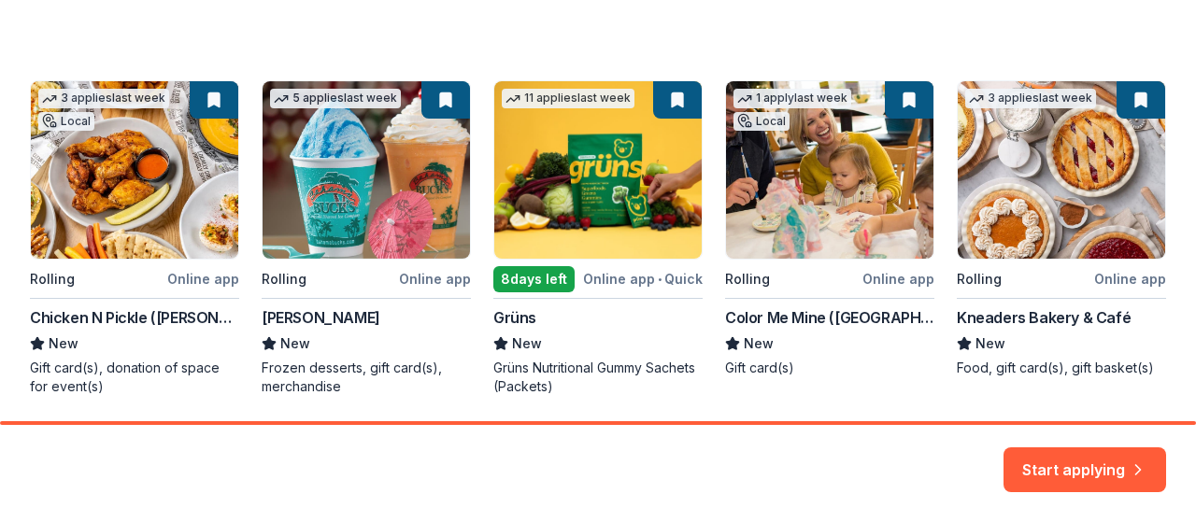
scroll to position [312, 0]
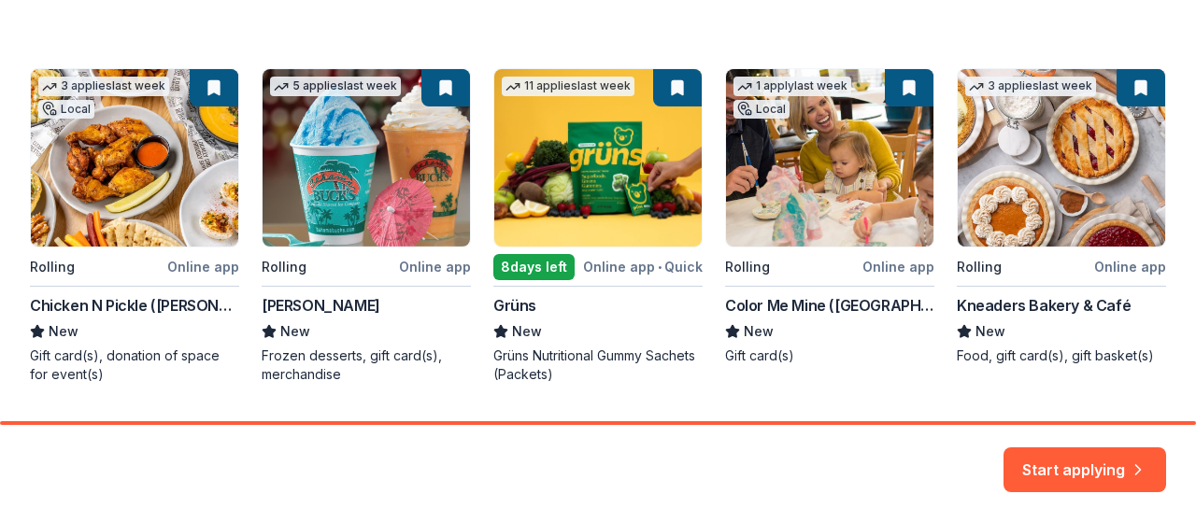
click at [883, 148] on div "3 applies last week Local Rolling Online app Chicken N Pickle (Henderson) New G…" at bounding box center [598, 226] width 1136 height 316
click at [905, 75] on div "3 applies last week Local Rolling Online app Chicken N Pickle (Henderson) New G…" at bounding box center [598, 226] width 1136 height 316
click at [894, 93] on div "3 applies last week Local Rolling Online app Chicken N Pickle (Henderson) New G…" at bounding box center [598, 226] width 1136 height 316
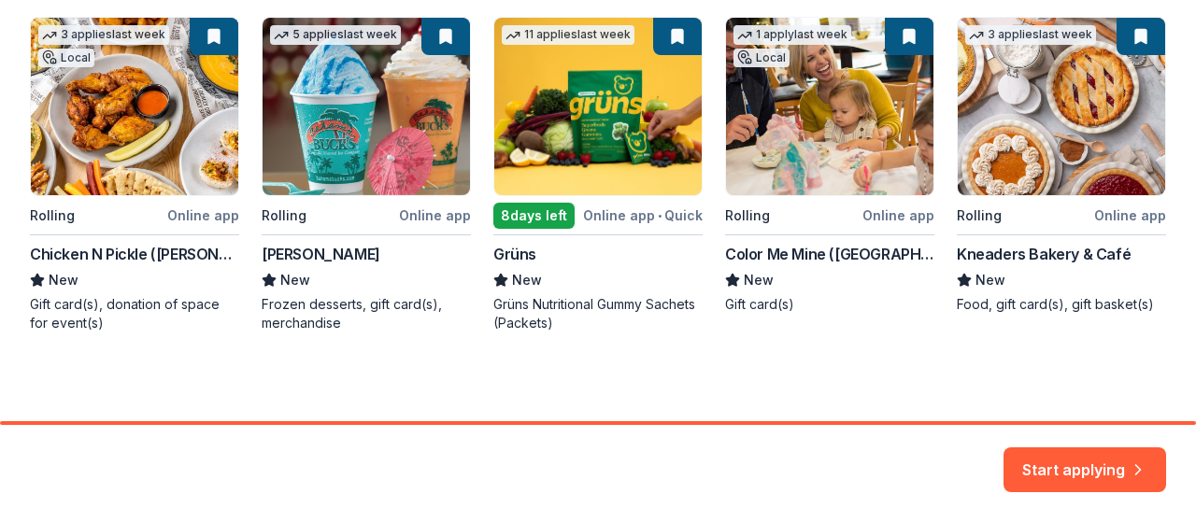
click at [837, 251] on div "3 applies last week Local Rolling Online app Chicken N Pickle (Henderson) New G…" at bounding box center [598, 175] width 1136 height 316
click at [851, 256] on div "3 applies last week Local Rolling Online app Chicken N Pickle (Henderson) New G…" at bounding box center [598, 175] width 1136 height 316
click at [876, 254] on div "3 applies last week Local Rolling Online app Chicken N Pickle (Henderson) New G…" at bounding box center [598, 175] width 1136 height 316
click at [1059, 465] on button "Start applying" at bounding box center [1085, 458] width 163 height 45
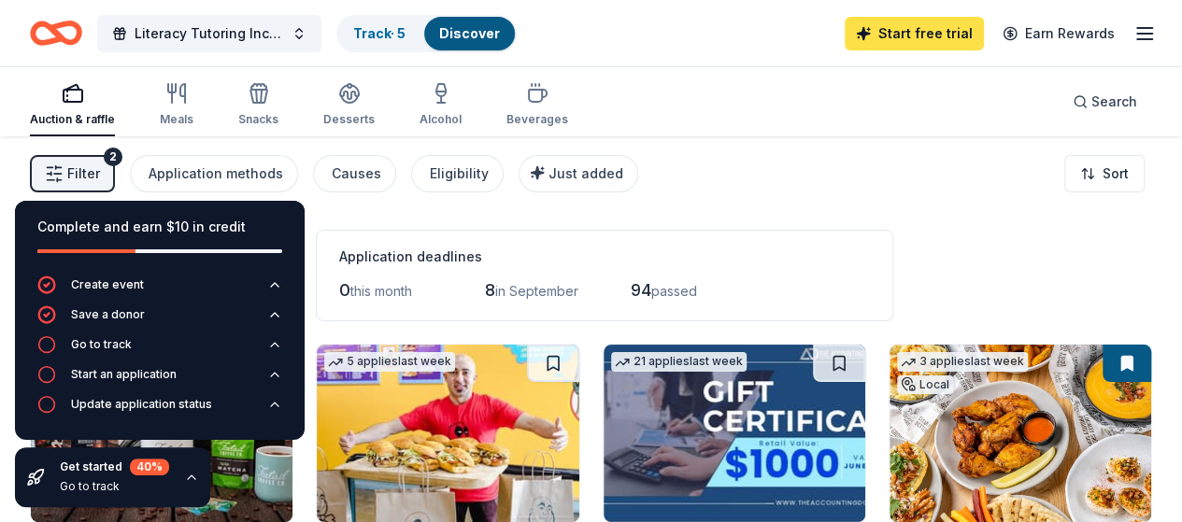
click at [901, 21] on link "Start free trial" at bounding box center [914, 34] width 139 height 34
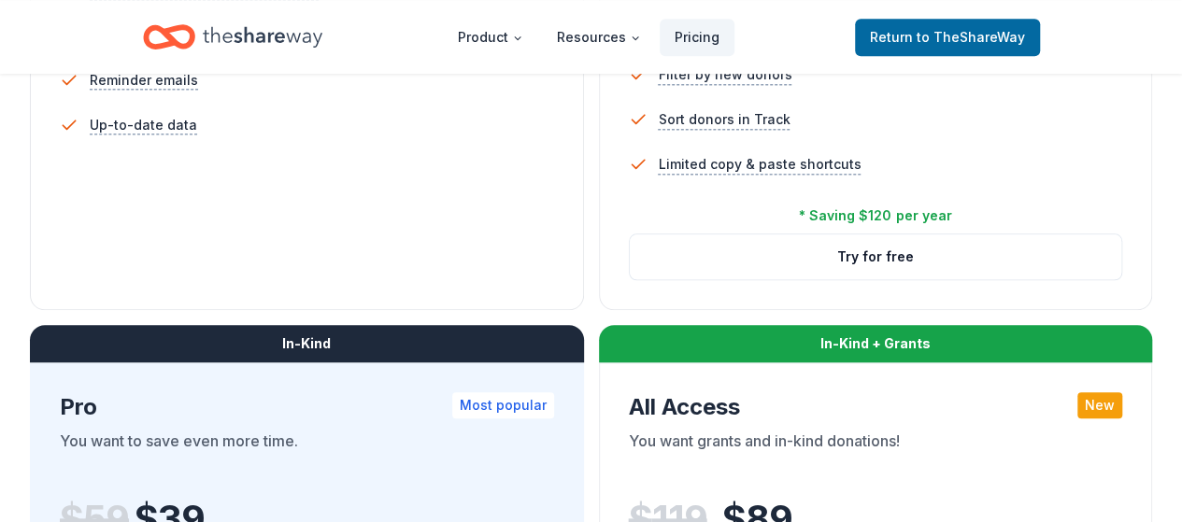
scroll to position [765, 0]
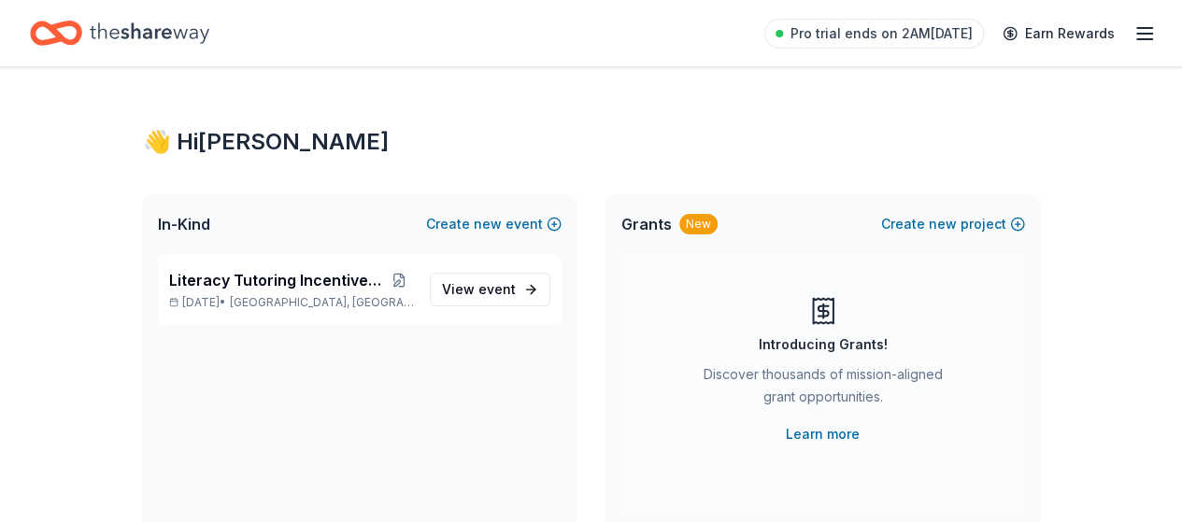
click at [1137, 28] on line "button" at bounding box center [1144, 28] width 15 height 0
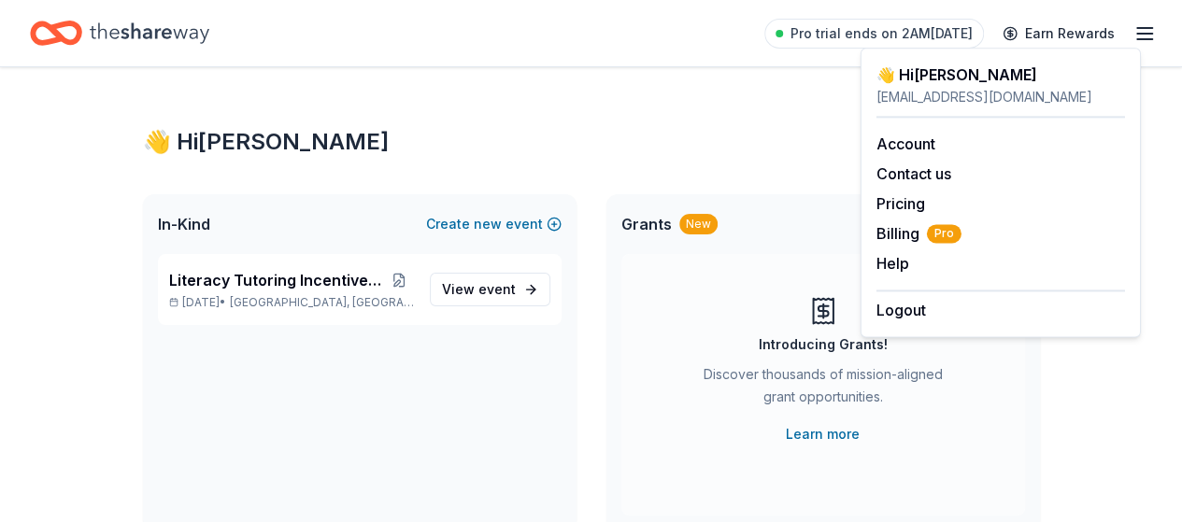
click at [1137, 28] on line "button" at bounding box center [1144, 28] width 15 height 0
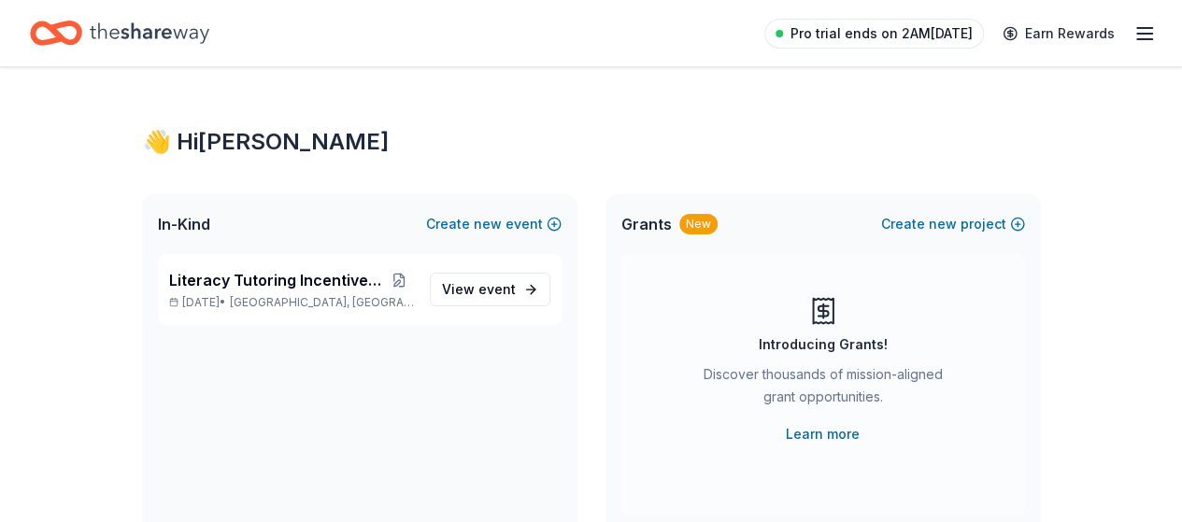
click at [843, 31] on span "Pro trial ends on 2AM[DATE]" at bounding box center [882, 33] width 182 height 22
click at [136, 33] on icon "Home" at bounding box center [150, 33] width 120 height 38
click at [872, 31] on span "Pro trial ends on 2AM, 9/6" at bounding box center [882, 33] width 182 height 22
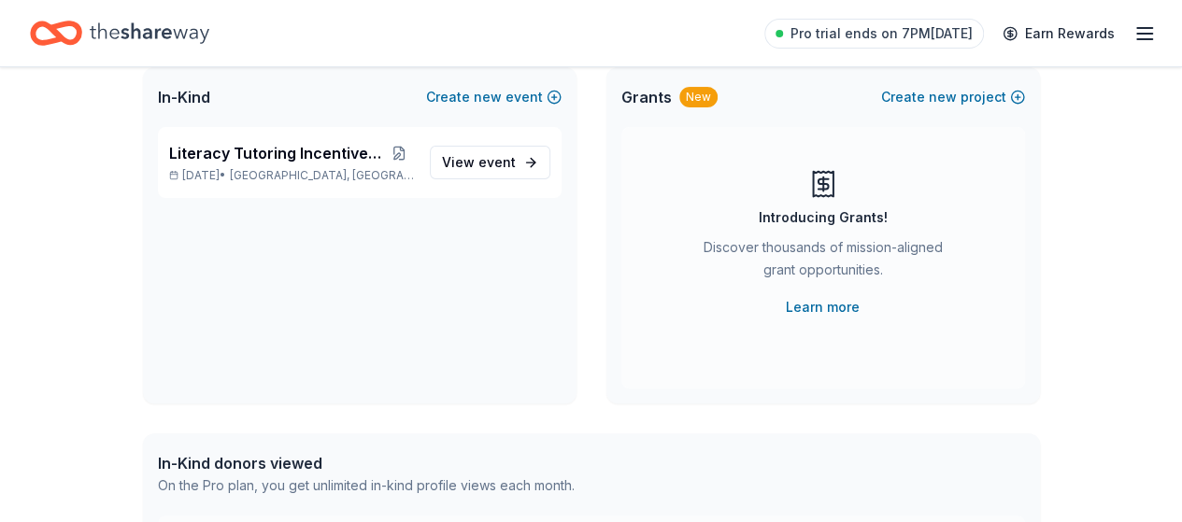
scroll to position [130, 0]
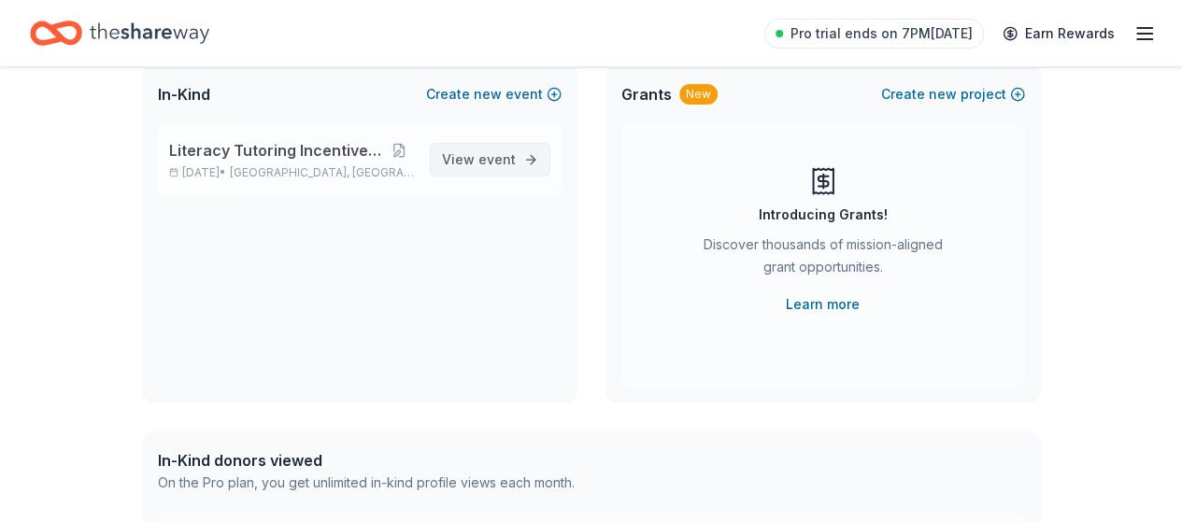
click at [479, 156] on span "View event" at bounding box center [479, 160] width 74 height 22
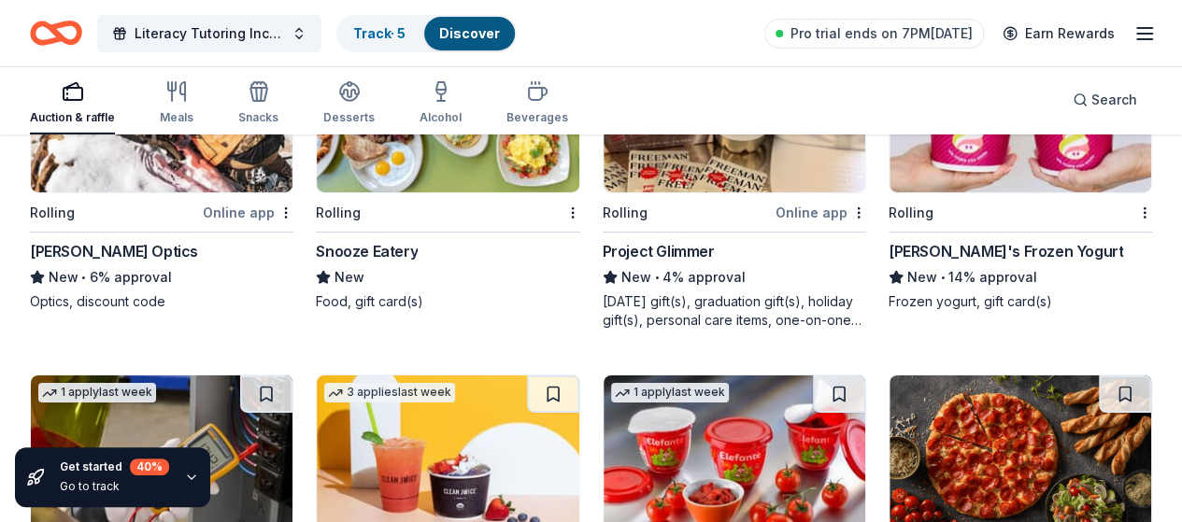
scroll to position [6721, 0]
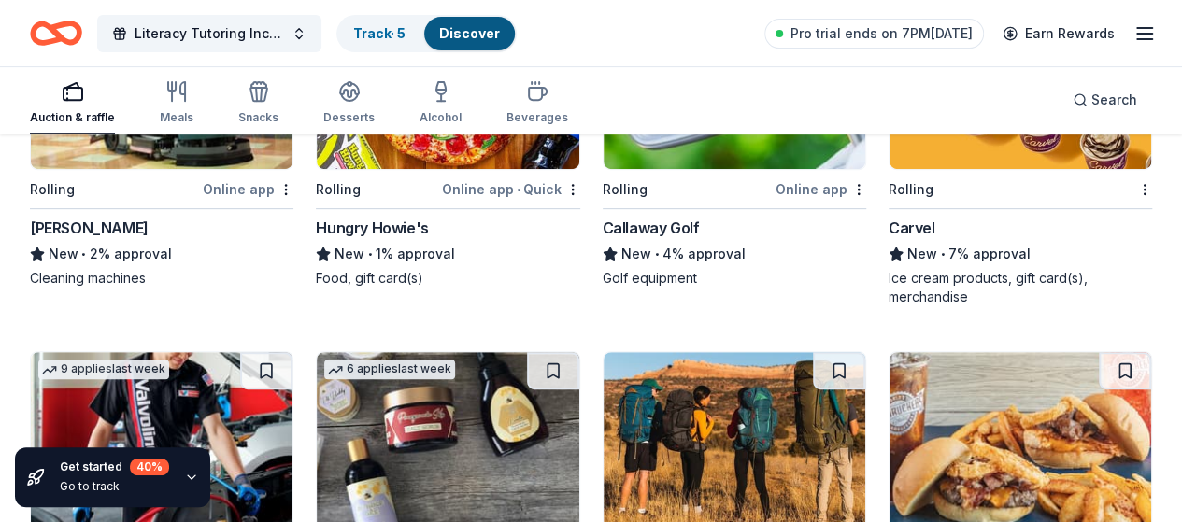
scroll to position [7441, 0]
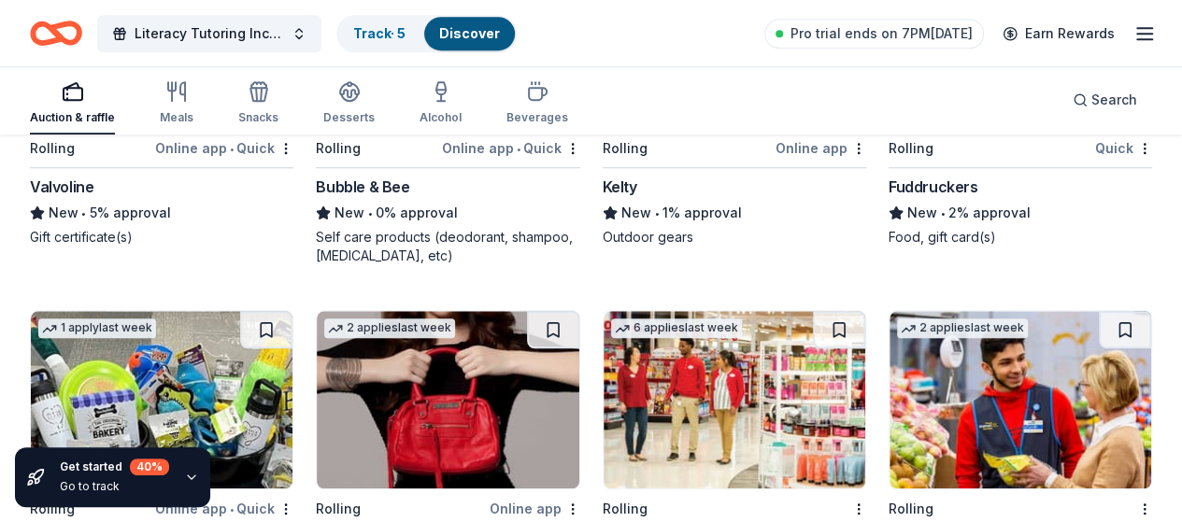
scroll to position [7843, 0]
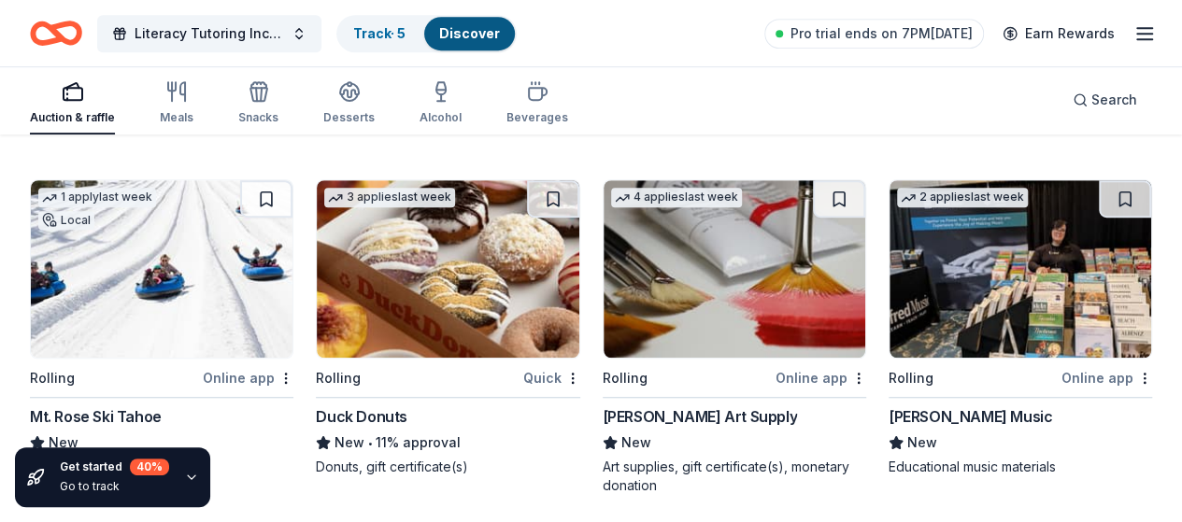
scroll to position [4090, 0]
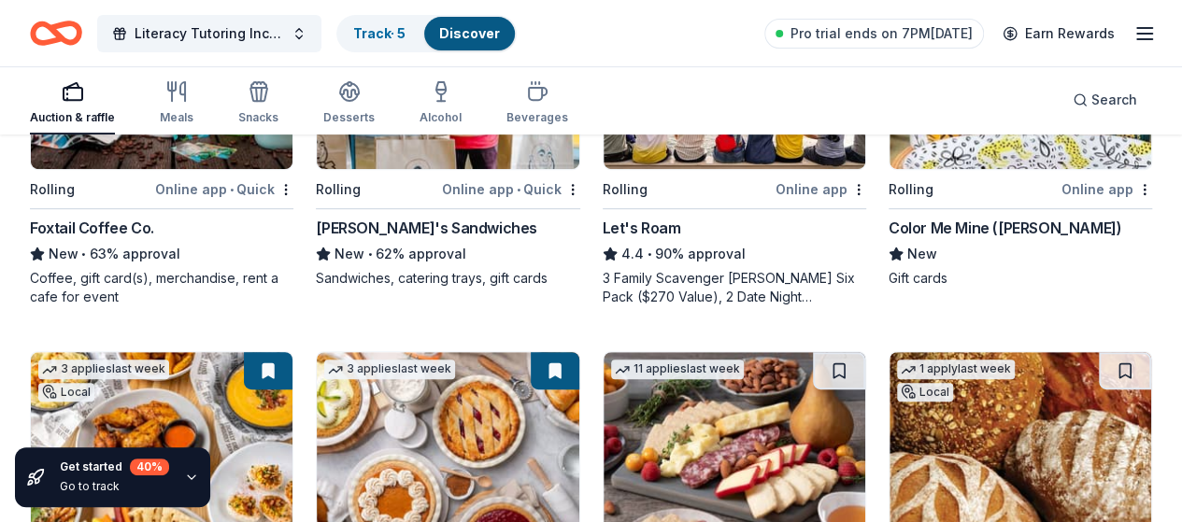
scroll to position [355, 0]
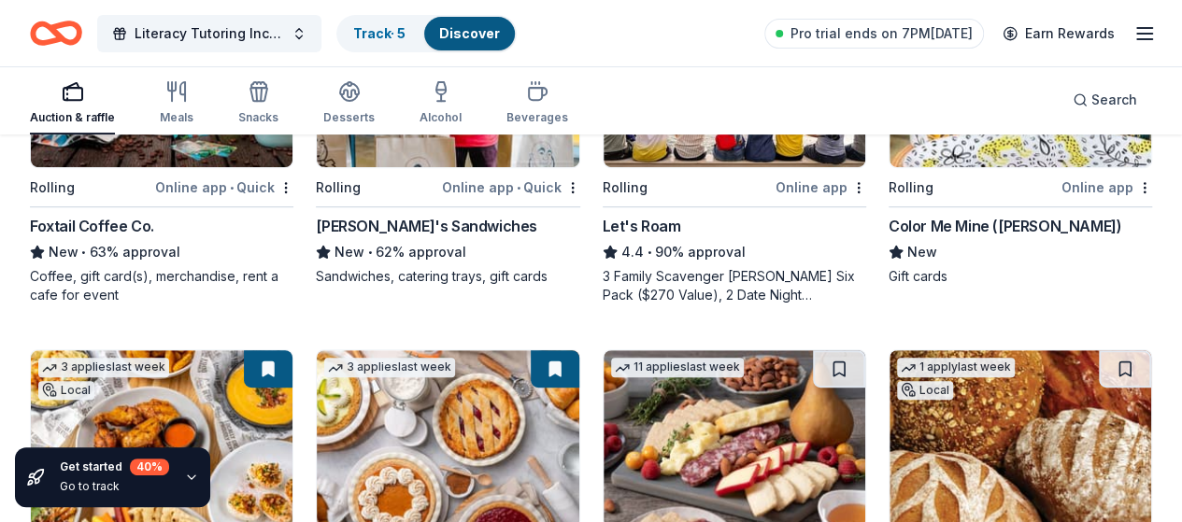
click at [327, 226] on div "Ike's Sandwiches" at bounding box center [427, 226] width 222 height 22
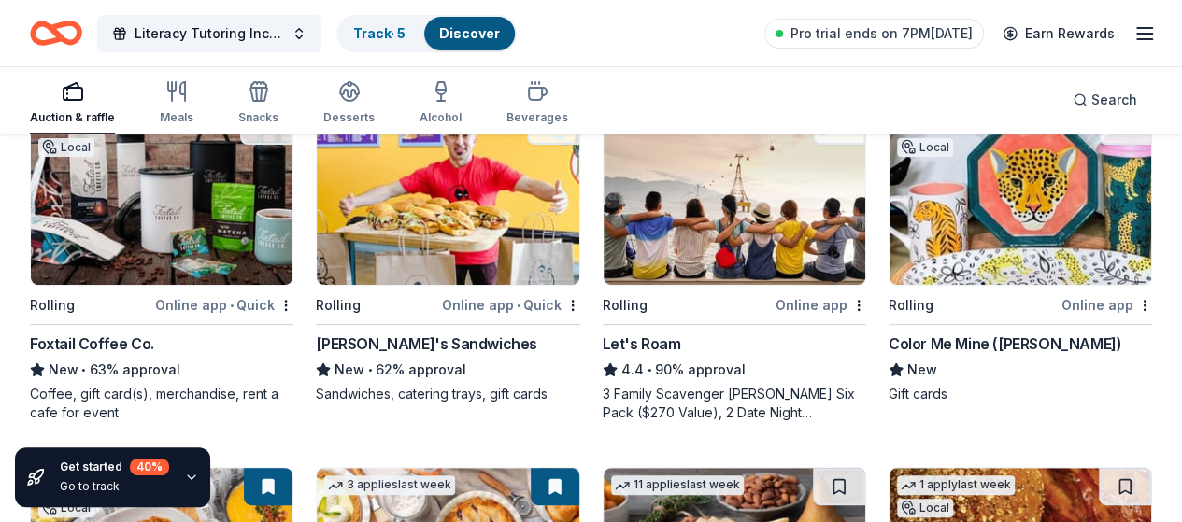
scroll to position [209, 0]
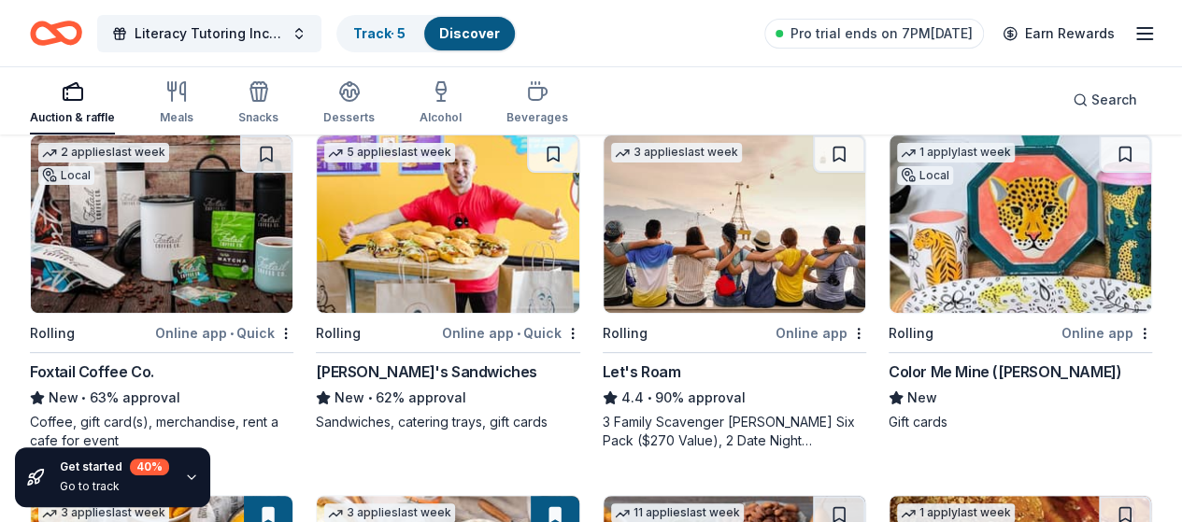
click at [603, 363] on div "Let's Roam" at bounding box center [642, 372] width 79 height 22
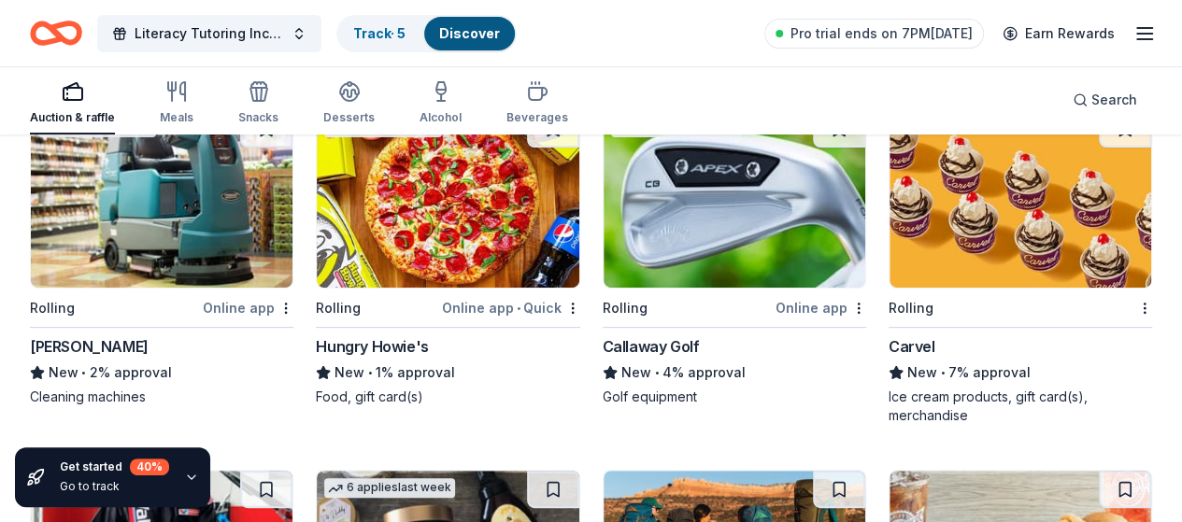
scroll to position [7331, 0]
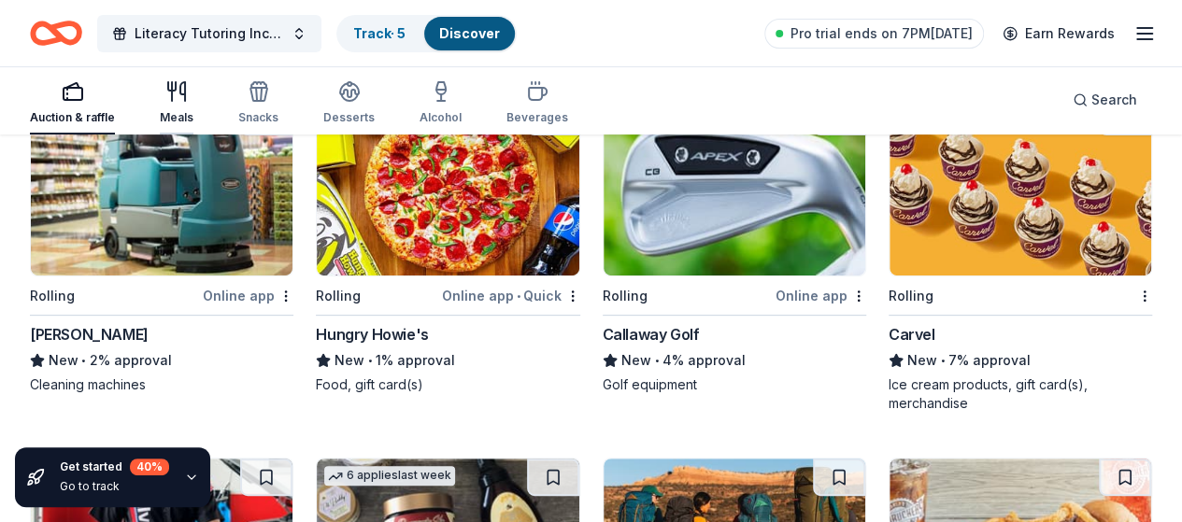
click at [188, 100] on icon "button" at bounding box center [176, 91] width 22 height 22
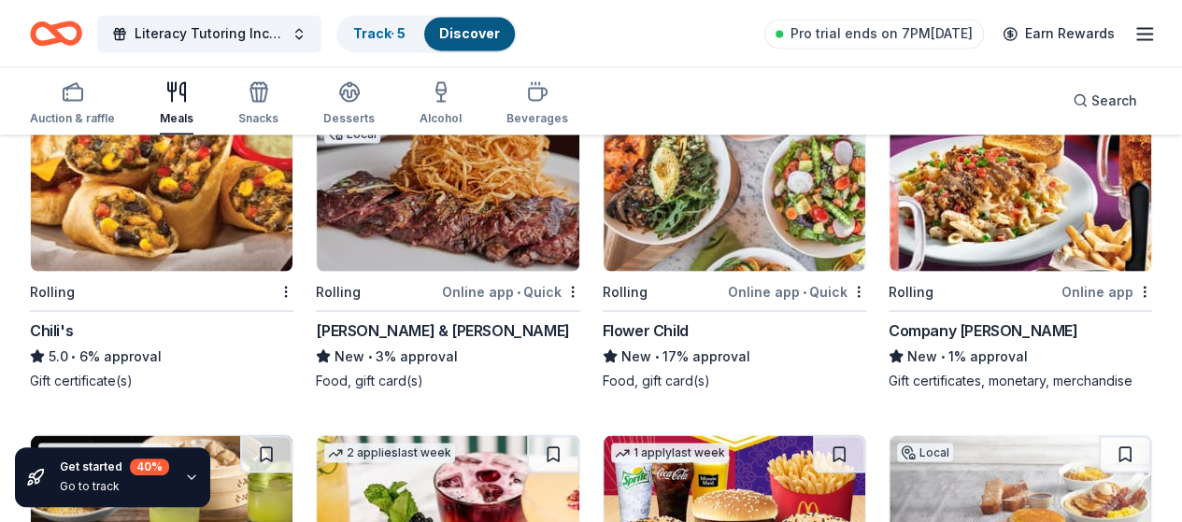
scroll to position [1677, 0]
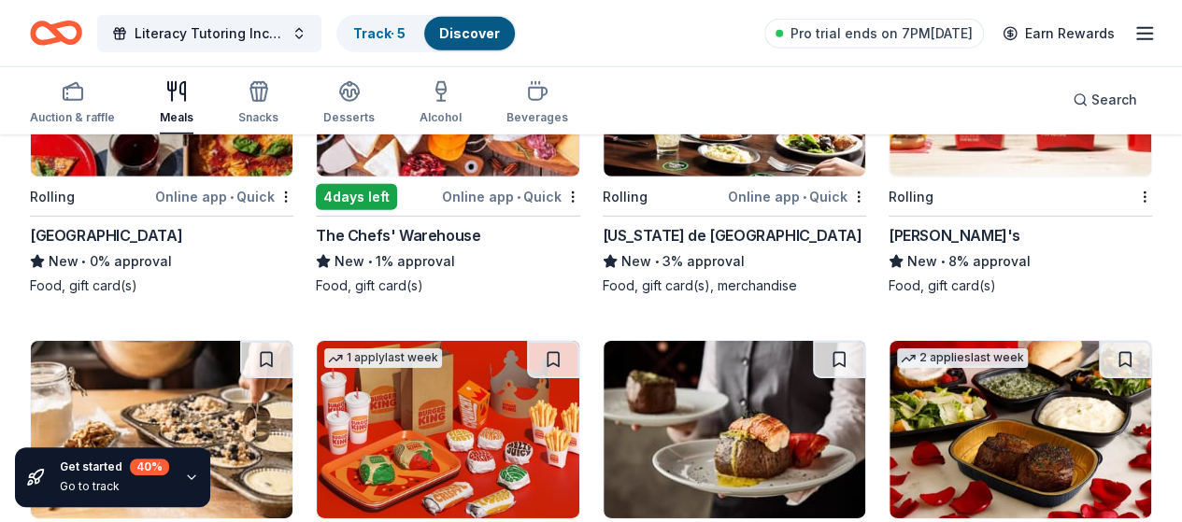
scroll to position [2811, 0]
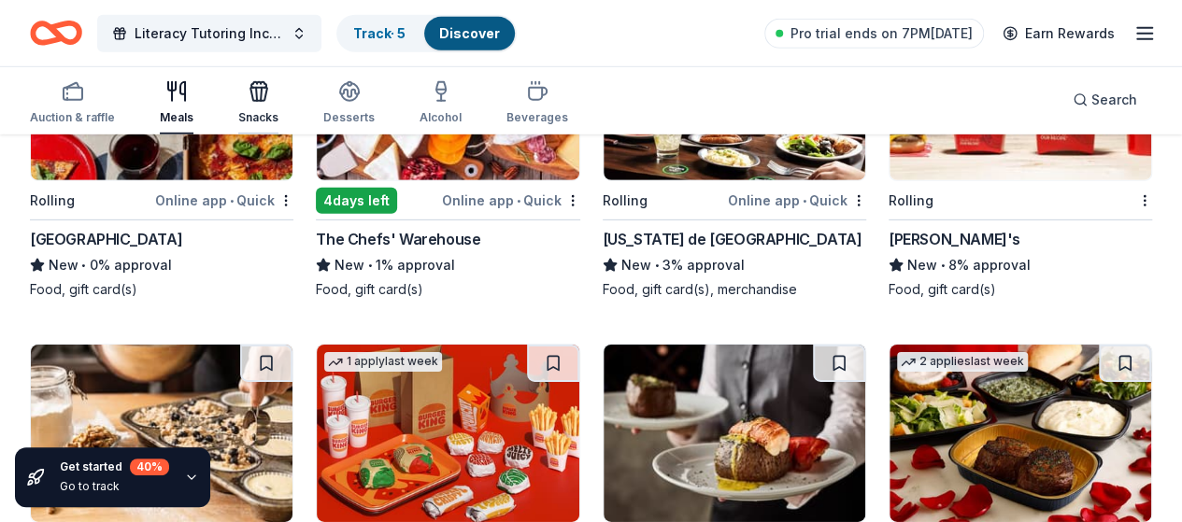
click at [277, 105] on div "Snacks" at bounding box center [258, 102] width 40 height 45
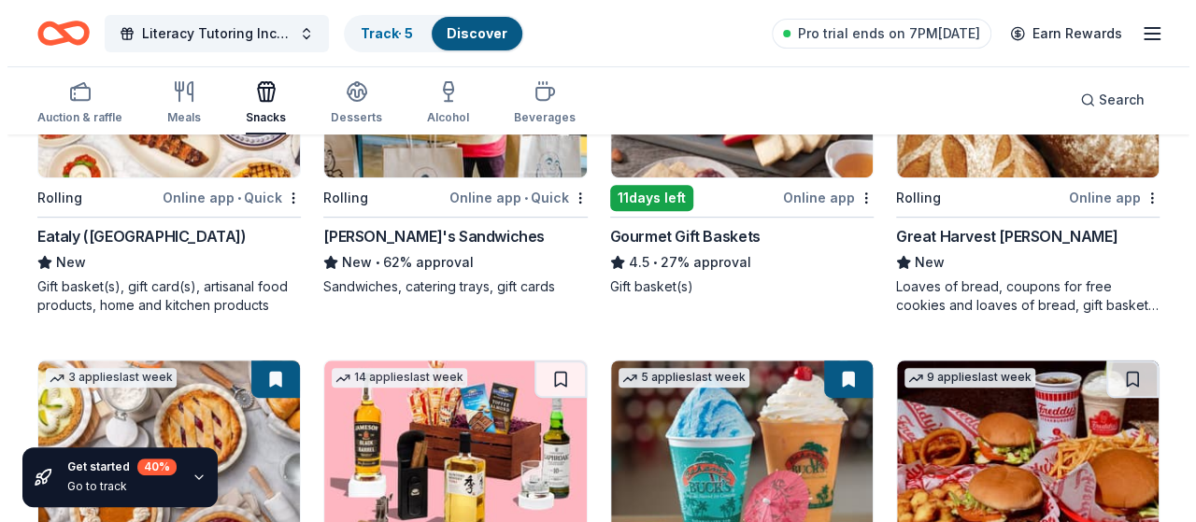
scroll to position [348, 0]
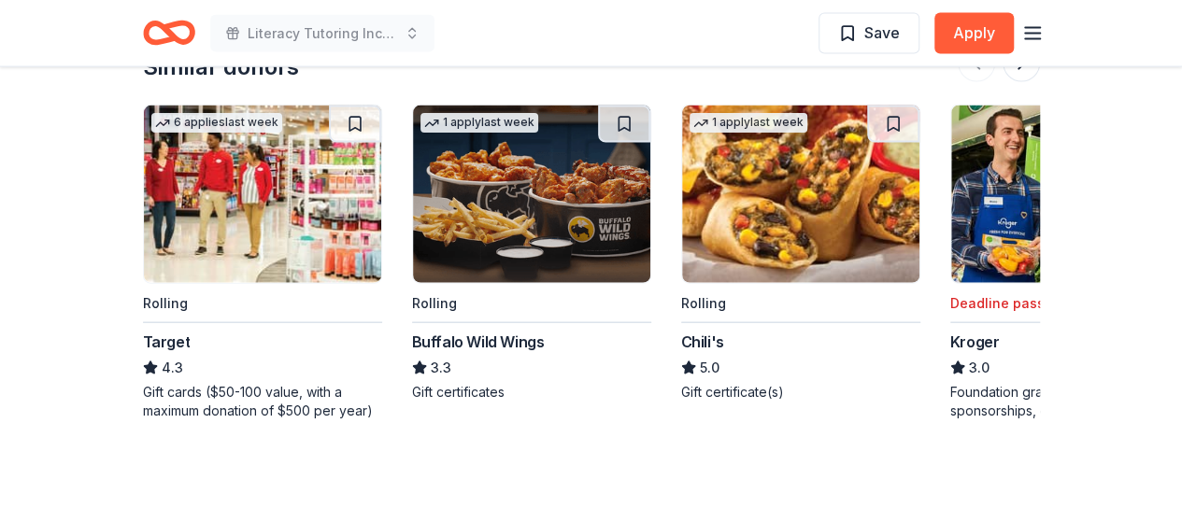
scroll to position [2030, 0]
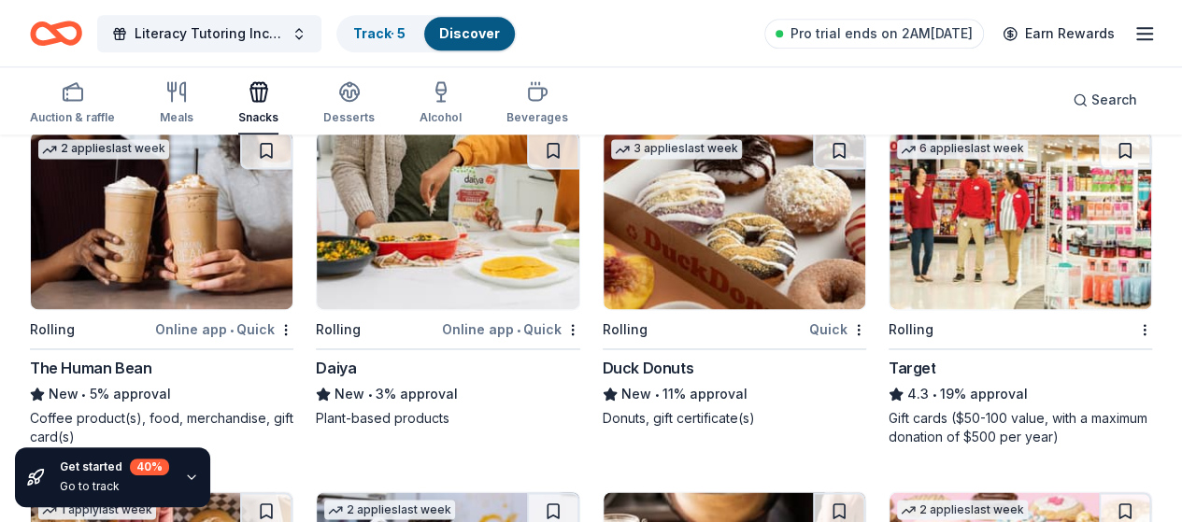
scroll to position [1366, 0]
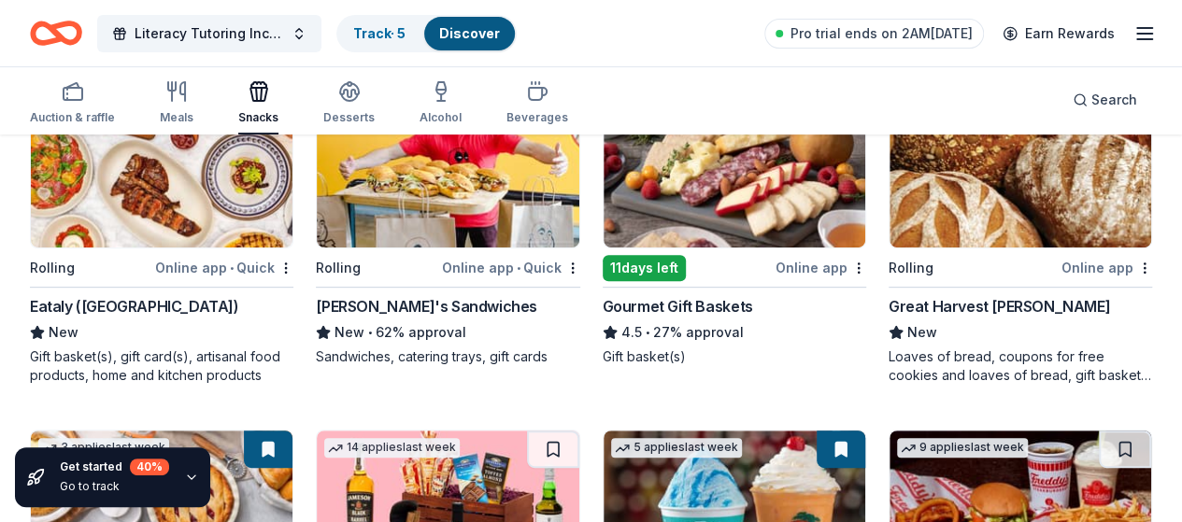
scroll to position [0, 0]
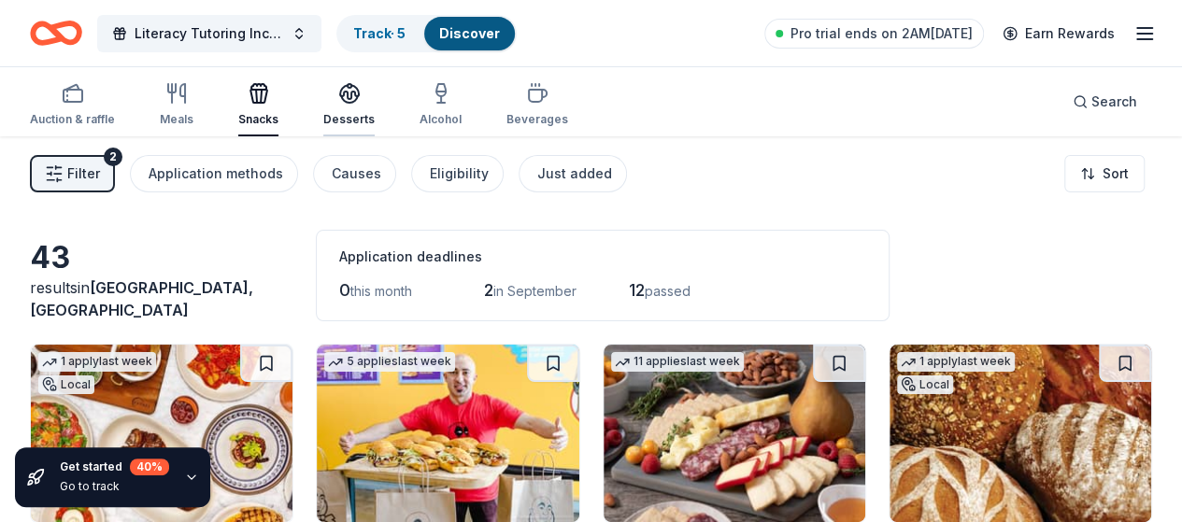
click at [361, 116] on div "Desserts" at bounding box center [348, 119] width 51 height 15
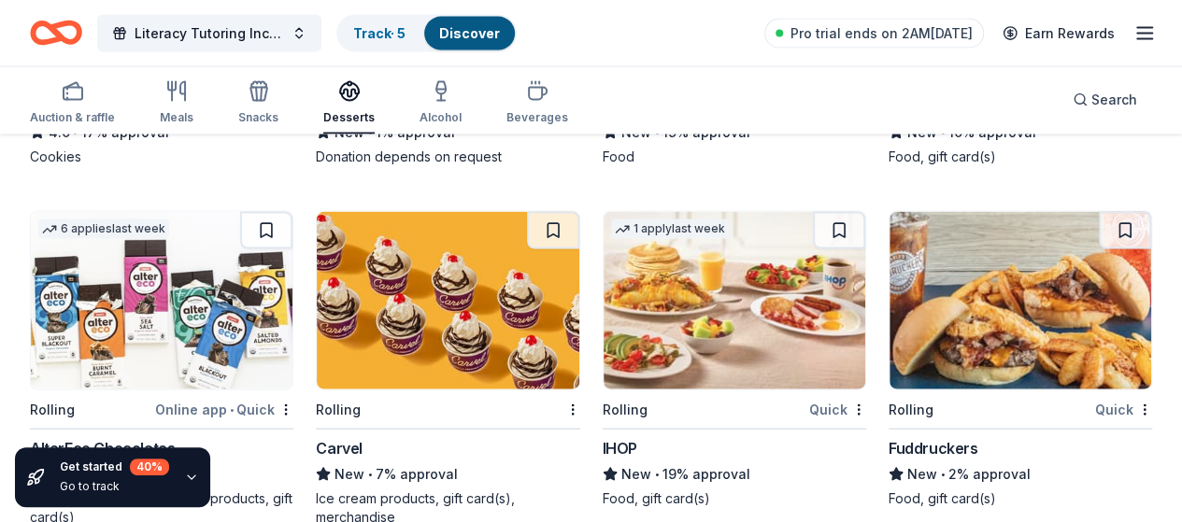
scroll to position [1957, 0]
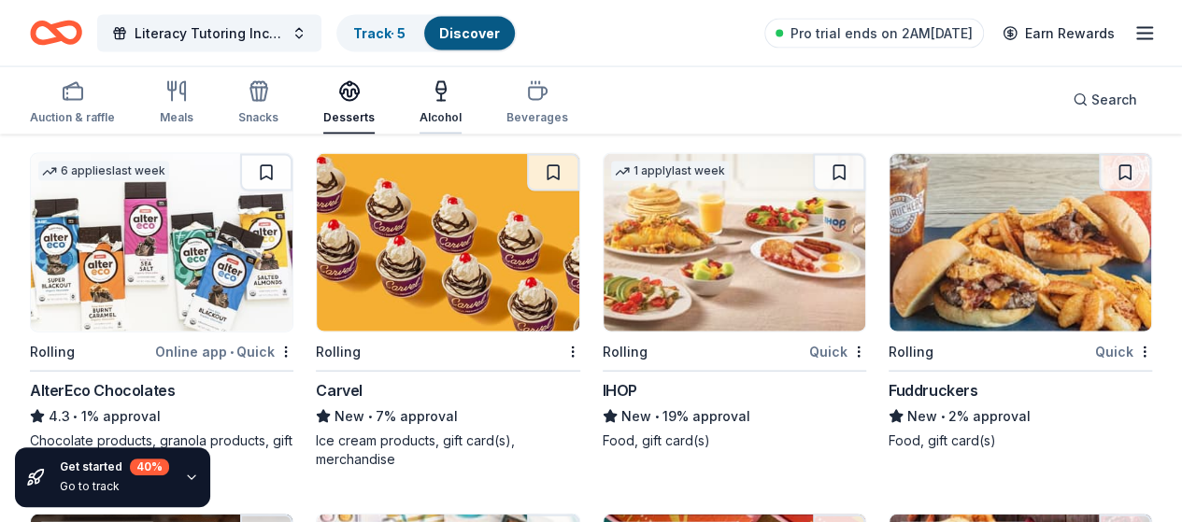
click at [445, 101] on icon "button" at bounding box center [440, 101] width 7 height 0
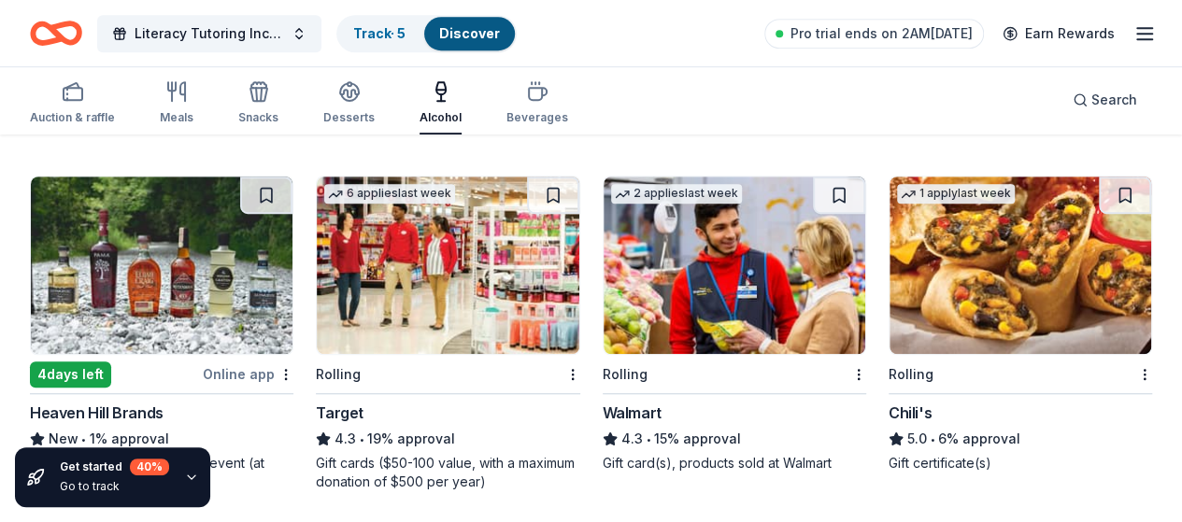
scroll to position [534, 0]
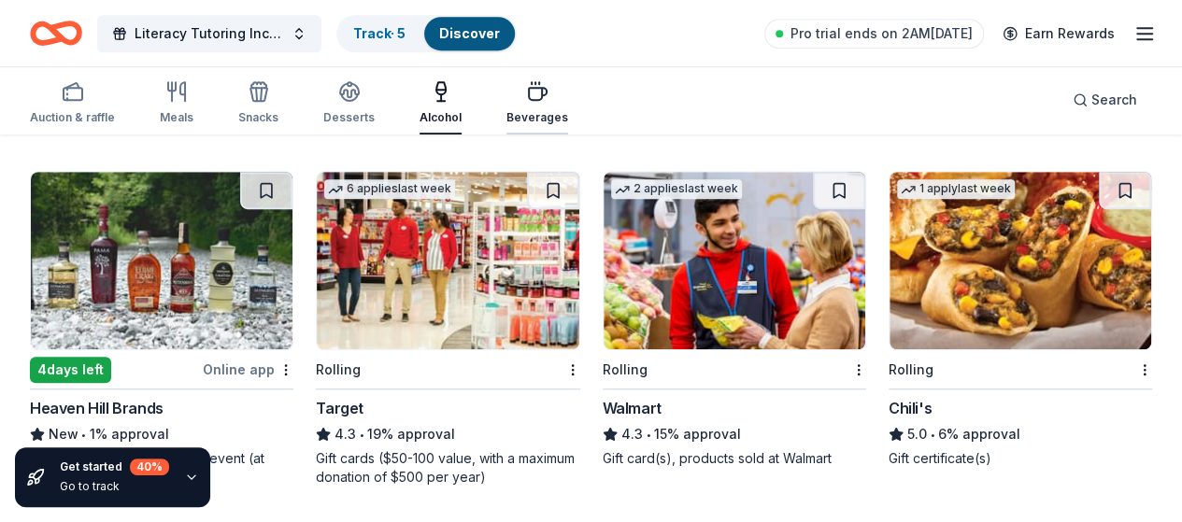
click at [537, 101] on icon "button" at bounding box center [537, 91] width 22 height 22
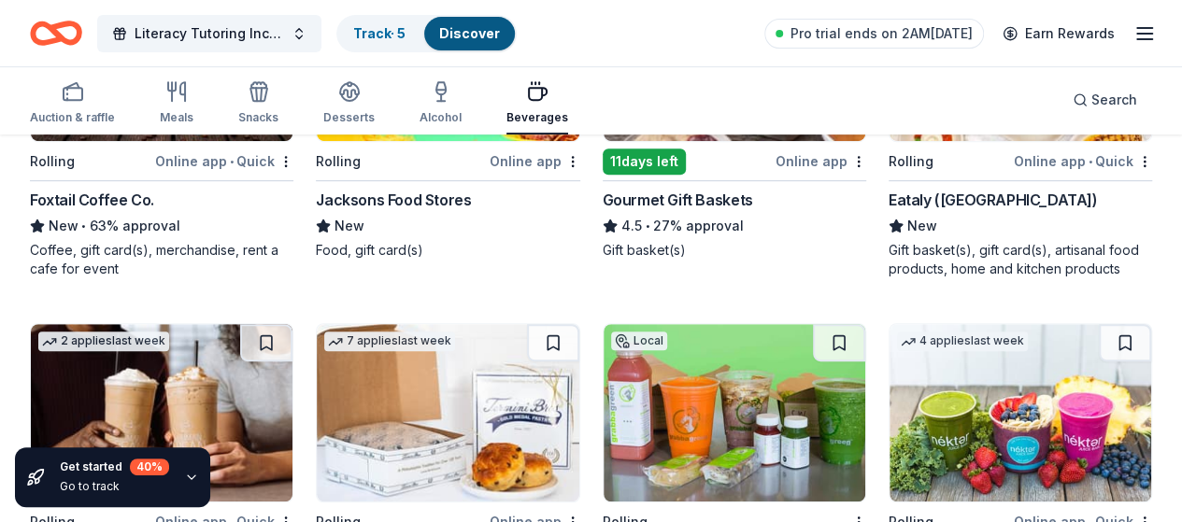
scroll to position [380, 0]
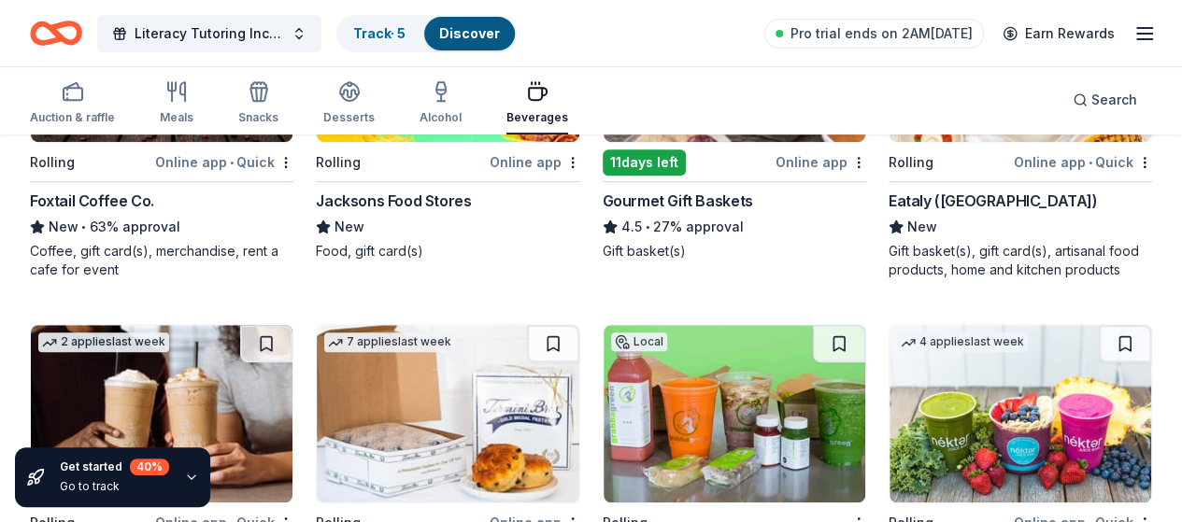
click at [603, 207] on div "Gourmet Gift Baskets" at bounding box center [678, 201] width 150 height 22
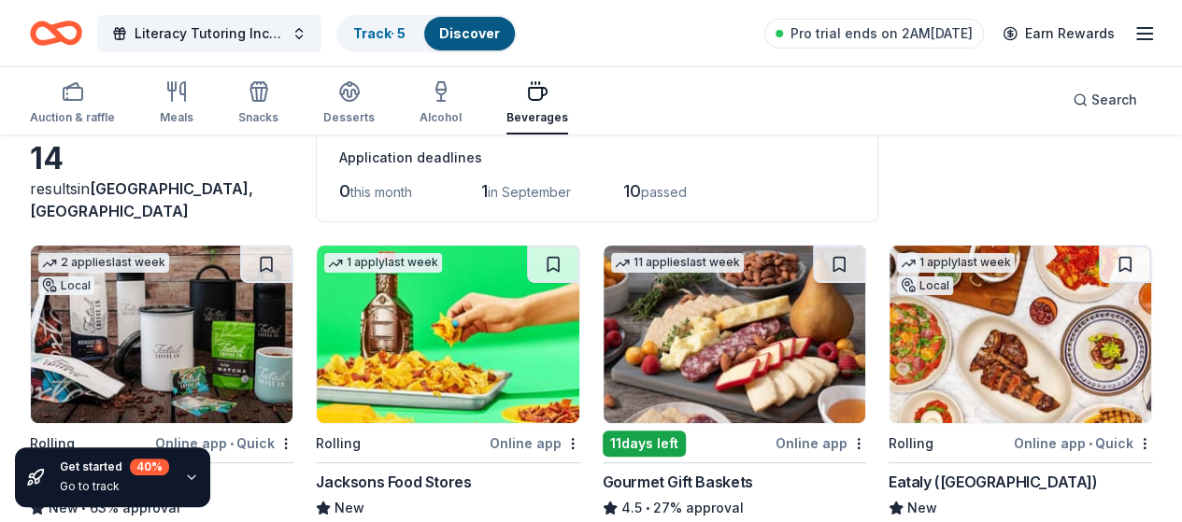
scroll to position [98, 0]
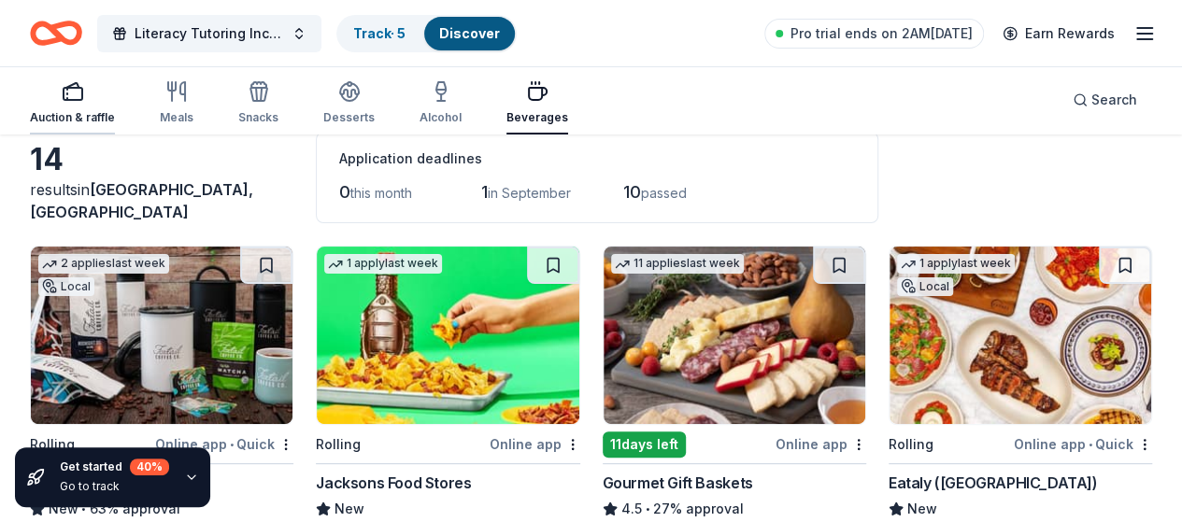
click at [98, 79] on button "Auction & raffle" at bounding box center [72, 104] width 85 height 62
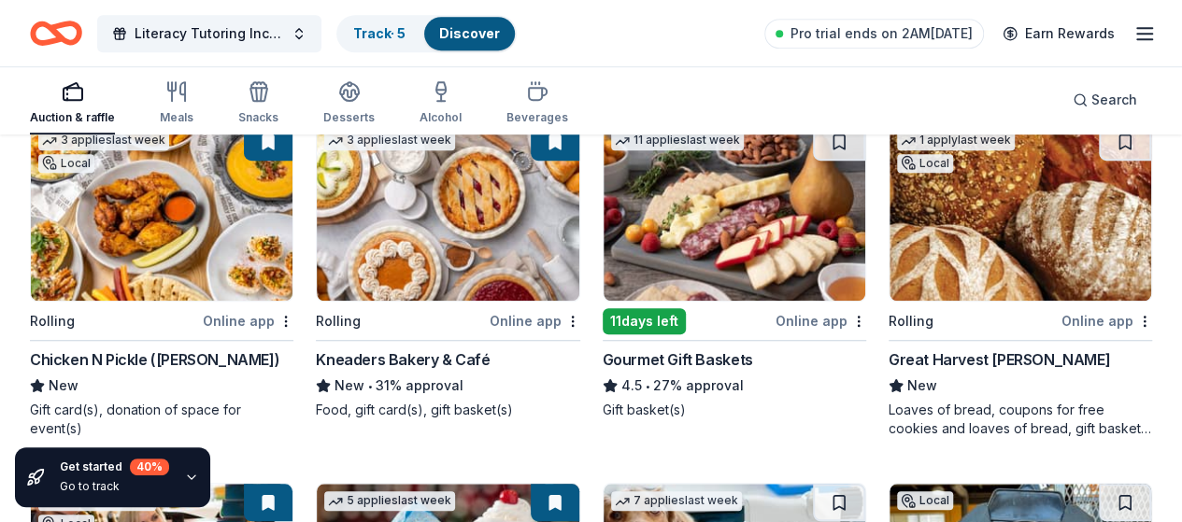
scroll to position [586, 0]
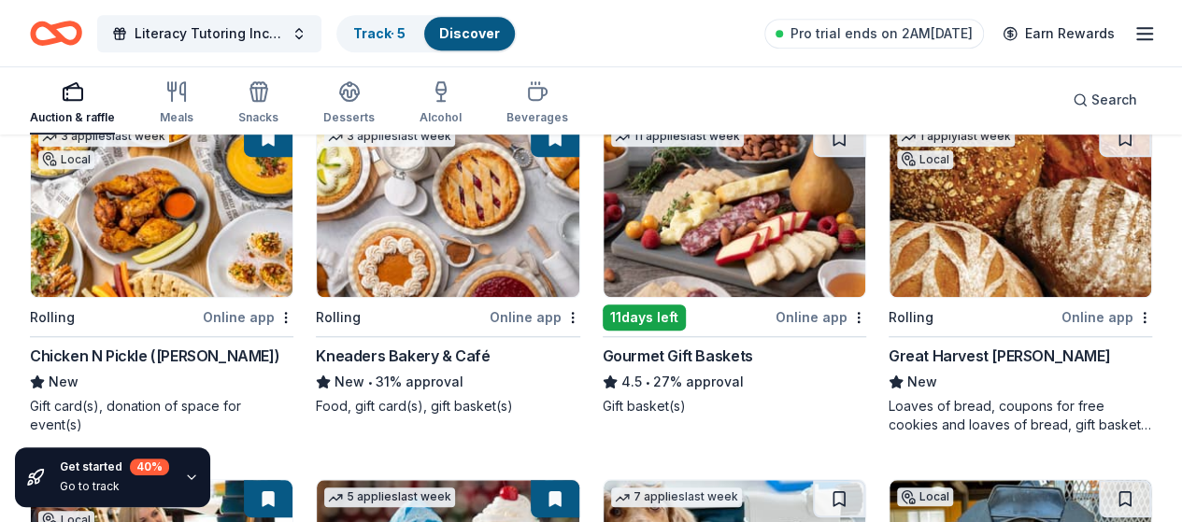
click at [316, 350] on div "Kneaders Bakery & Café" at bounding box center [403, 356] width 174 height 22
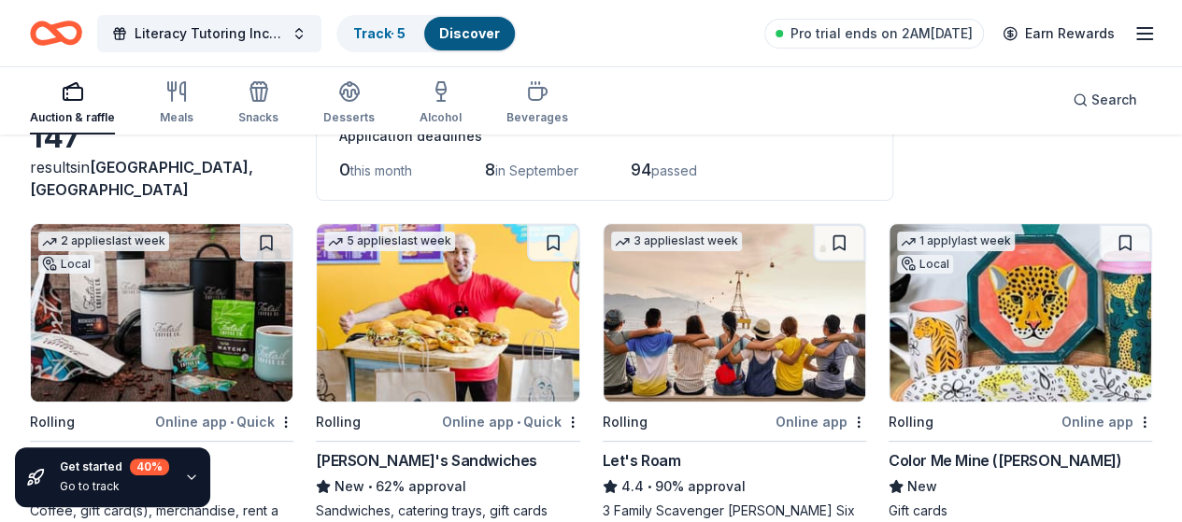
scroll to position [0, 0]
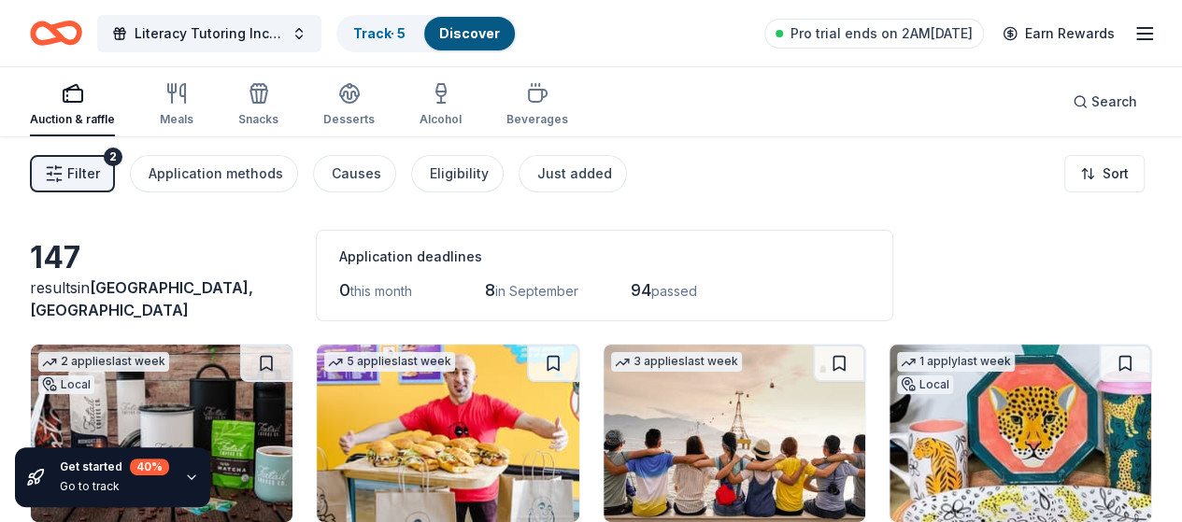
click at [79, 24] on icon "Home" at bounding box center [64, 32] width 29 height 19
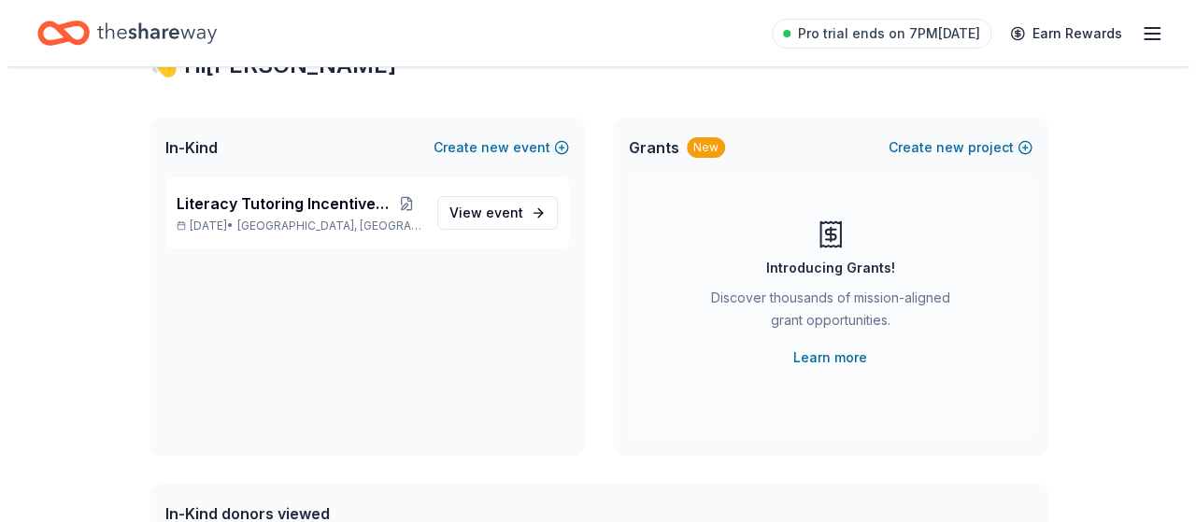
scroll to position [77, 0]
click at [897, 139] on button "Create new project" at bounding box center [953, 147] width 144 height 22
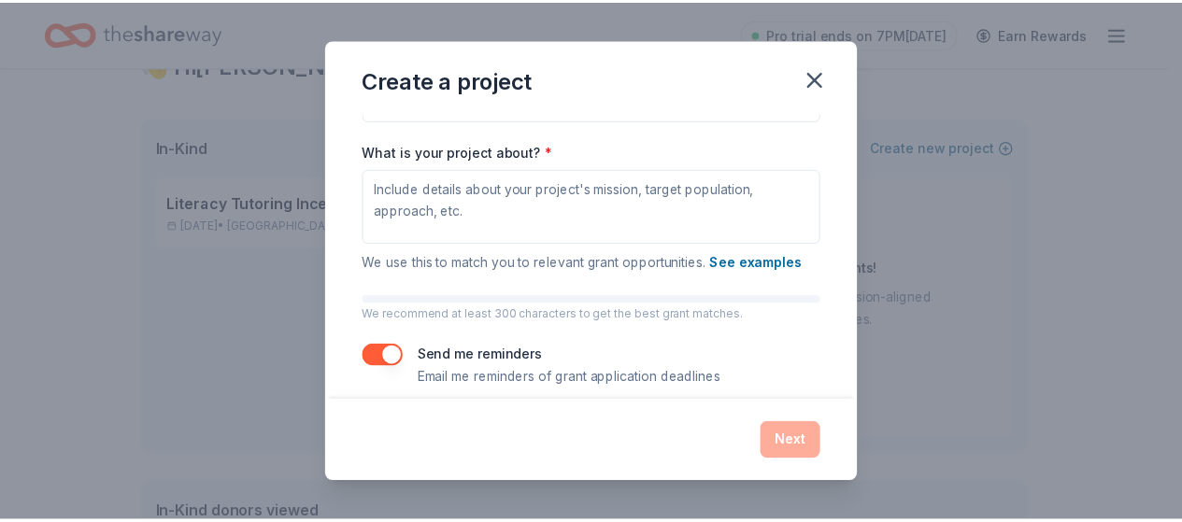
scroll to position [255, 0]
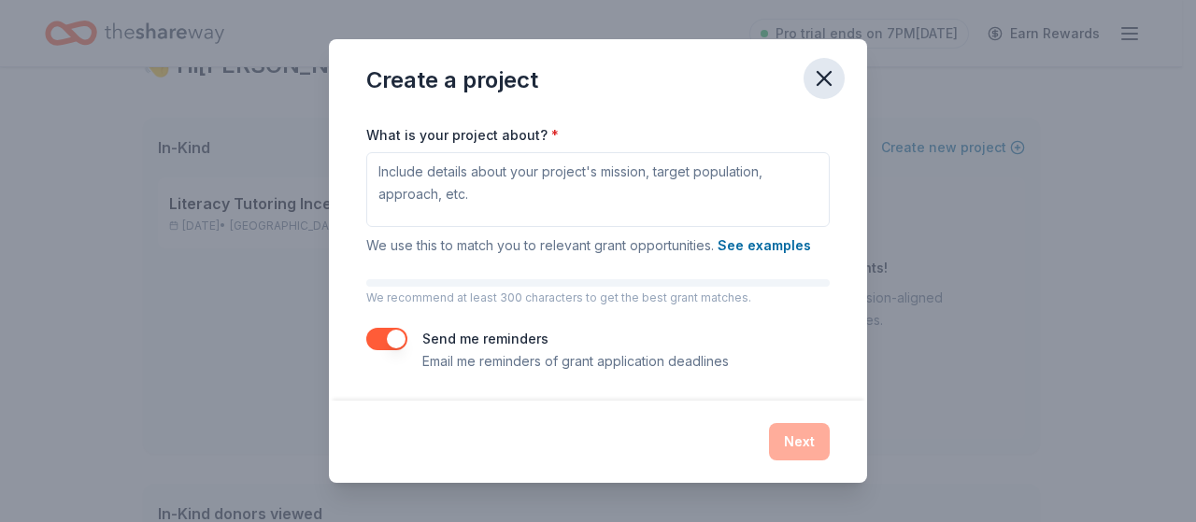
click at [819, 93] on button "button" at bounding box center [824, 78] width 41 height 41
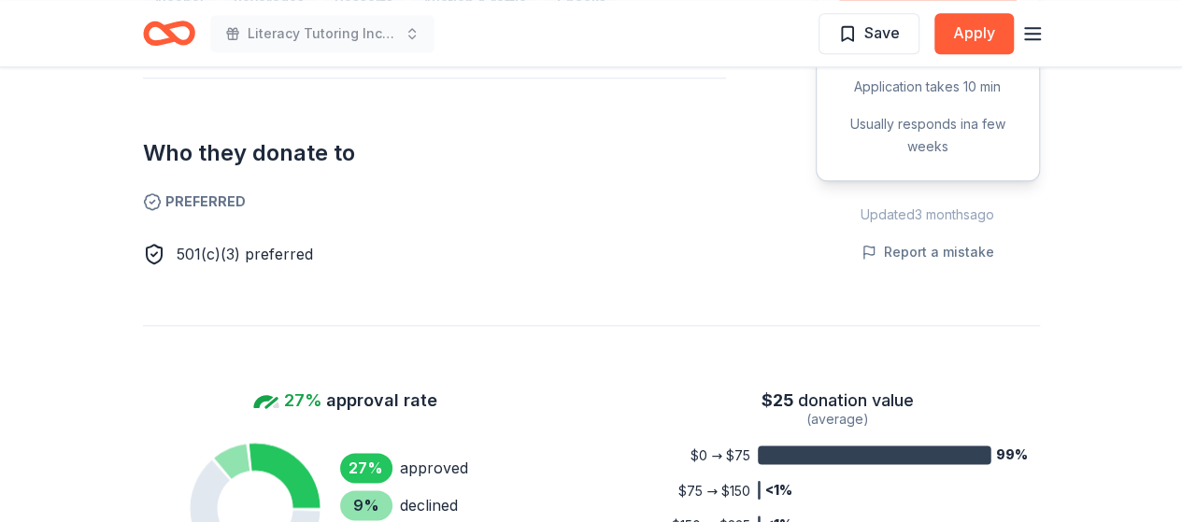
scroll to position [961, 0]
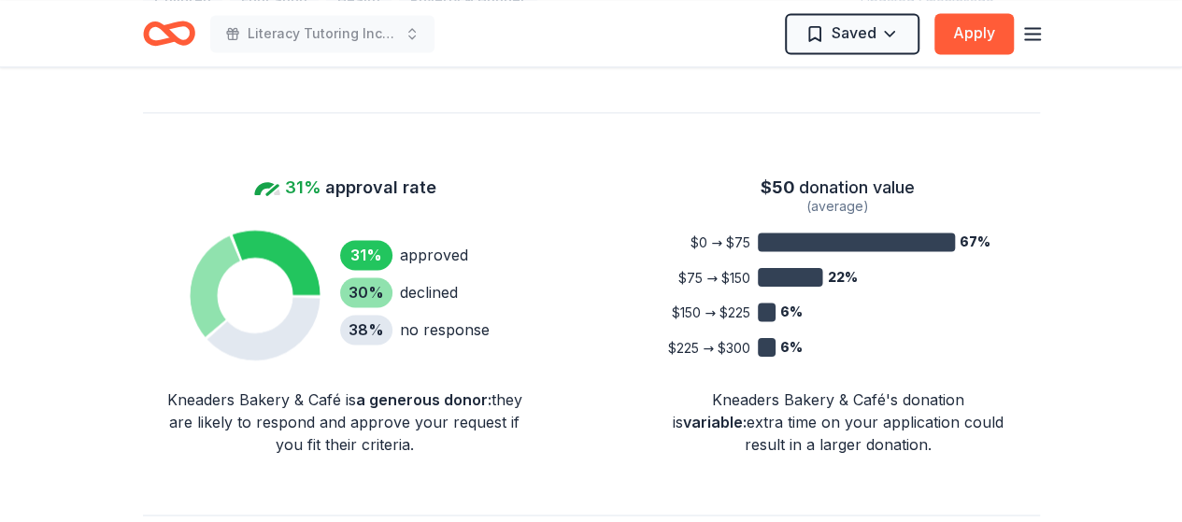
scroll to position [1374, 0]
